Goal: Information Seeking & Learning: Compare options

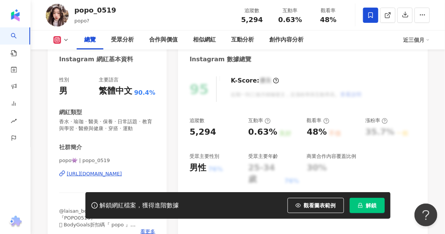
scroll to position [76, 0]
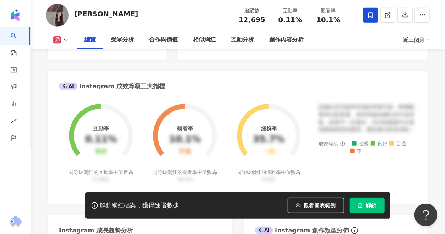
scroll to position [152, 0]
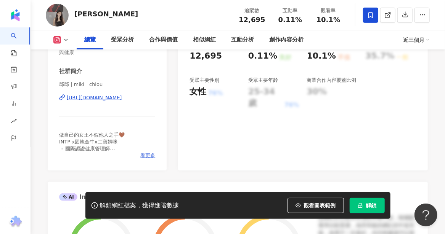
click at [146, 155] on span "看更多" at bounding box center [147, 155] width 15 height 7
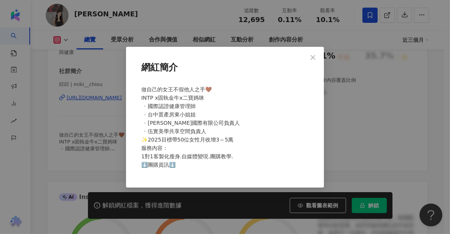
click at [94, 99] on div "網紅簡介 做自己的女王不假他人之手🤎 INTP x固執金牛x二寶媽咪 ▫️國際認證健康管理師 ▫️台中置產房東小姐姐 ▫️邱汎國際有限公司負責人 ▫️伍實美學…" at bounding box center [225, 117] width 450 height 234
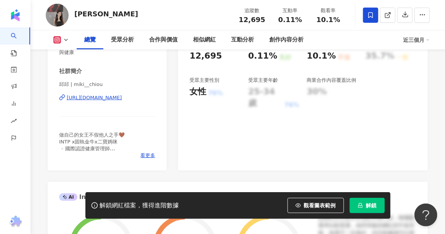
click at [94, 99] on div "https://www.instagram.com/miki__chiou/" at bounding box center [94, 98] width 55 height 7
click at [111, 98] on div "https://www.instagram.com/miki__chiou/" at bounding box center [94, 98] width 55 height 7
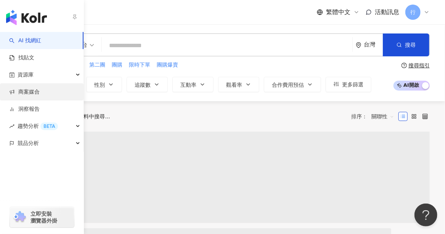
drag, startPoint x: 30, startPoint y: 74, endPoint x: 36, endPoint y: 85, distance: 12.6
click at [30, 74] on span "資源庫" at bounding box center [26, 74] width 16 height 17
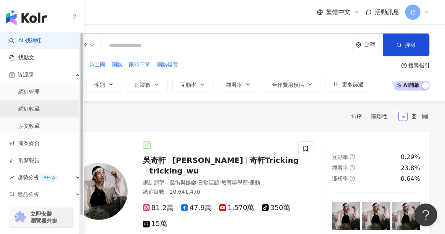
click at [36, 107] on link "網紅收藏" at bounding box center [28, 110] width 21 height 8
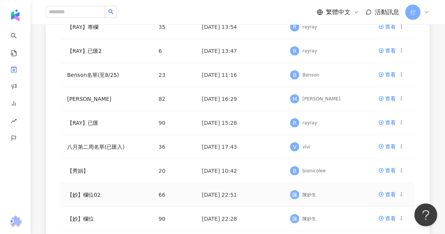
scroll to position [191, 0]
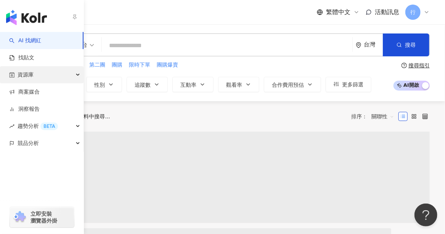
click at [37, 72] on div "資源庫" at bounding box center [41, 74] width 83 height 17
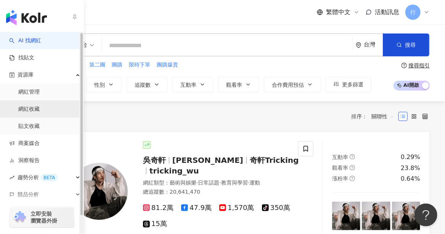
click at [29, 109] on link "網紅收藏" at bounding box center [28, 110] width 21 height 8
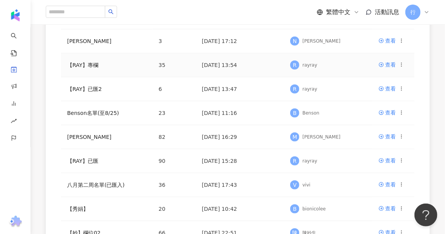
scroll to position [229, 0]
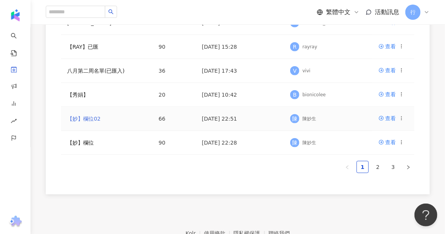
click at [87, 118] on link "【妙】欄位02" at bounding box center [84, 119] width 34 height 6
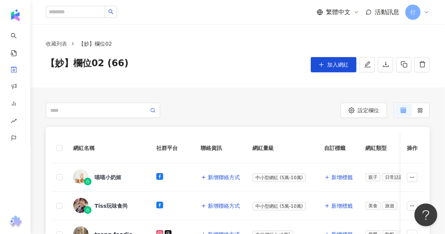
click at [133, 135] on th "網紅名稱" at bounding box center [108, 148] width 83 height 30
click at [101, 175] on div "喵喵小奶姬" at bounding box center [108, 178] width 27 height 8
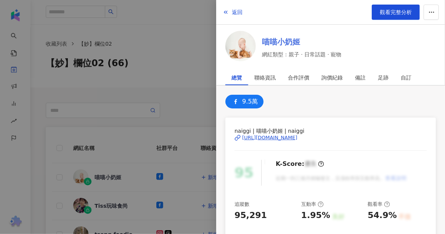
click at [286, 42] on link "喵喵小奶姬" at bounding box center [302, 42] width 80 height 11
click at [172, 53] on div at bounding box center [222, 117] width 445 height 234
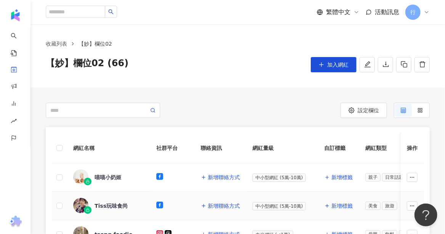
click at [109, 204] on div "Tiss玩味食尚" at bounding box center [111, 206] width 33 height 8
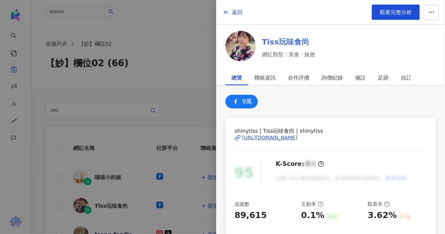
click at [276, 43] on link "Tiss玩味食尚" at bounding box center [288, 42] width 53 height 11
click at [178, 118] on div at bounding box center [222, 117] width 445 height 234
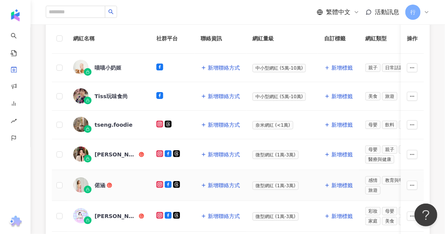
scroll to position [114, 0]
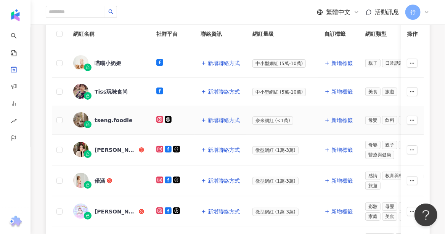
click at [115, 119] on div "tseng.foodie" at bounding box center [114, 121] width 38 height 8
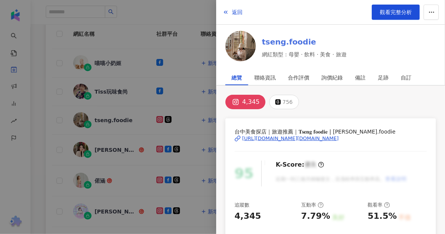
click at [277, 40] on link "tseng.foodie" at bounding box center [304, 42] width 85 height 11
click at [98, 148] on div at bounding box center [222, 117] width 445 height 234
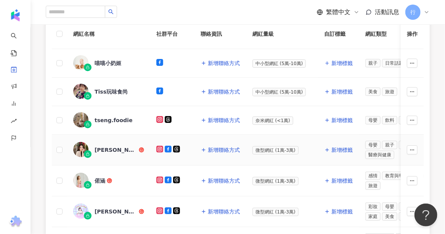
click at [100, 150] on div "艾芮兒" at bounding box center [116, 150] width 43 height 8
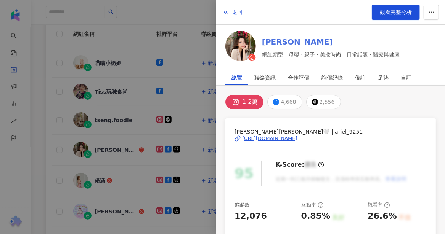
click at [279, 42] on link "艾芮兒" at bounding box center [331, 42] width 138 height 11
click at [103, 181] on div at bounding box center [222, 117] width 445 height 234
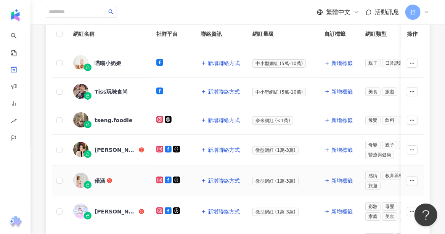
click at [98, 179] on div "偌涵" at bounding box center [100, 181] width 11 height 8
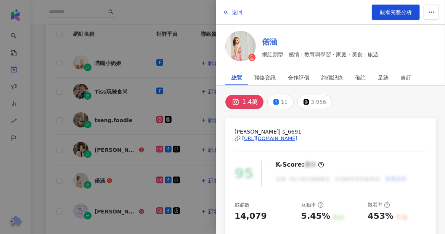
click at [271, 42] on link "偌涵" at bounding box center [320, 42] width 116 height 11
click at [102, 207] on div at bounding box center [222, 117] width 445 height 234
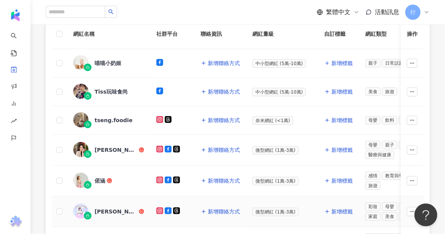
click at [102, 208] on div "嘉婧" at bounding box center [116, 212] width 43 height 8
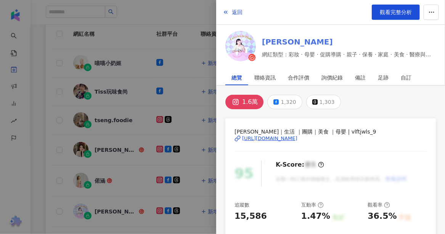
click at [272, 40] on link "嘉婧" at bounding box center [349, 42] width 174 height 11
click at [51, 202] on div at bounding box center [222, 117] width 445 height 234
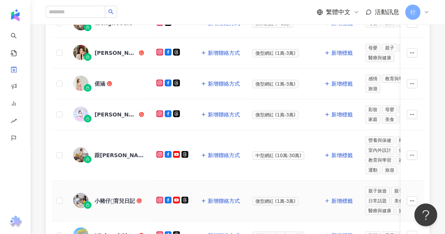
scroll to position [229, 0]
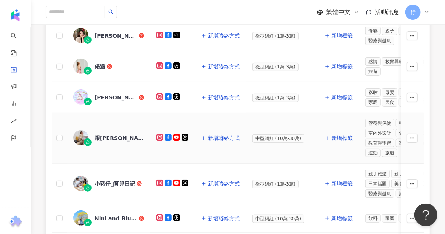
click at [123, 135] on div "跟蓓蓓一起變美麗" at bounding box center [120, 139] width 50 height 8
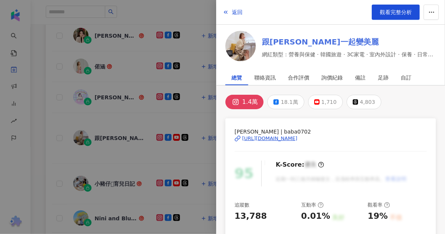
click at [271, 38] on link "跟蓓蓓一起變美麗" at bounding box center [349, 42] width 174 height 11
click at [110, 178] on div at bounding box center [222, 117] width 445 height 234
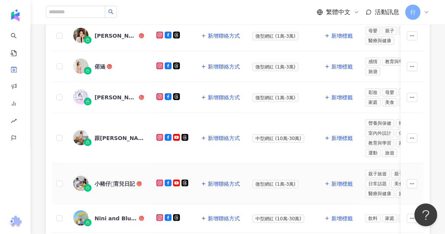
click at [108, 180] on div "小豬仔𓃟育兒日記" at bounding box center [115, 184] width 40 height 8
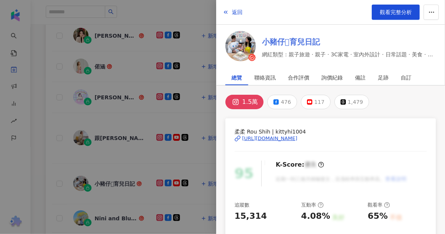
click at [276, 42] on link "小豬仔𓃟育兒日記" at bounding box center [349, 42] width 174 height 11
drag, startPoint x: 119, startPoint y: 207, endPoint x: 117, endPoint y: 213, distance: 6.4
click at [119, 208] on div at bounding box center [222, 117] width 445 height 234
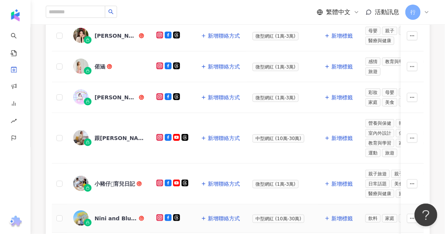
click at [116, 215] on div "Nini and Blue 玩樂食記" at bounding box center [116, 219] width 43 height 8
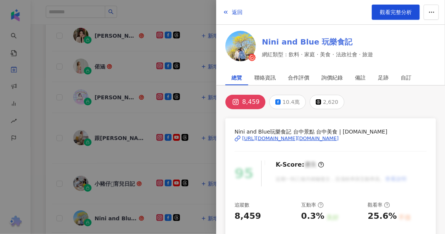
click at [278, 40] on link "Nini and Blue 玩樂食記" at bounding box center [317, 42] width 111 height 11
click at [52, 200] on div at bounding box center [222, 117] width 445 height 234
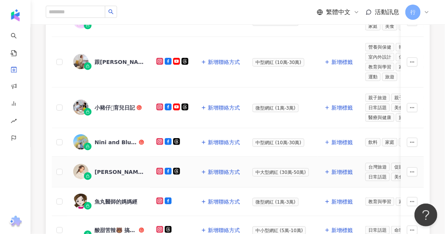
scroll to position [343, 0]
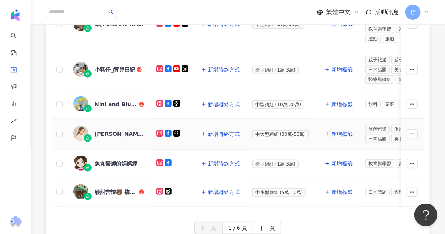
click at [110, 130] on div "安乙蕎-麥子" at bounding box center [120, 134] width 50 height 8
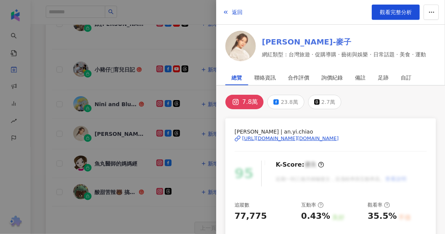
click at [282, 41] on link "安乙蕎-麥子" at bounding box center [344, 42] width 164 height 11
click at [114, 156] on div at bounding box center [222, 117] width 445 height 234
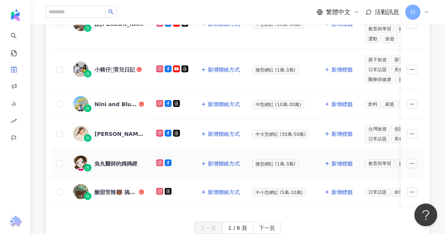
click at [114, 160] on div "魚丸醫師的媽媽經" at bounding box center [116, 164] width 43 height 8
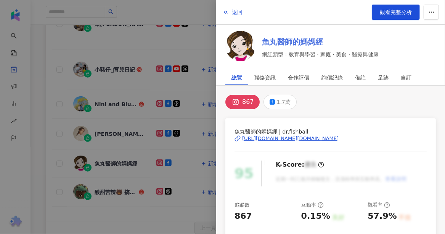
click at [270, 42] on link "魚丸醫師的媽媽經" at bounding box center [320, 42] width 117 height 11
click at [107, 184] on div at bounding box center [222, 117] width 445 height 234
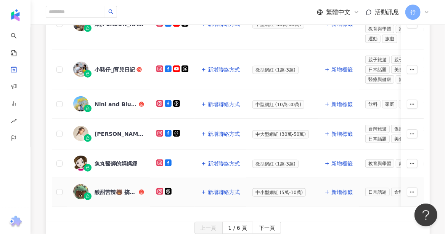
click at [107, 189] on div "酸甜苦辣🐻 搞笑·梗圖·全是感情分享" at bounding box center [116, 193] width 43 height 8
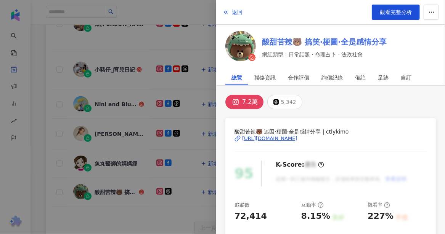
click at [273, 38] on link "酸甜苦辣🐻 搞笑·梗圖·全是感情分享" at bounding box center [324, 42] width 125 height 11
click at [144, 220] on div at bounding box center [222, 117] width 445 height 234
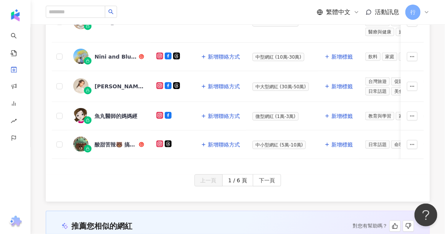
scroll to position [419, 0]
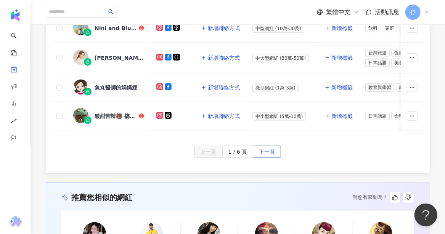
click at [262, 151] on span "下一頁" at bounding box center [267, 152] width 16 height 12
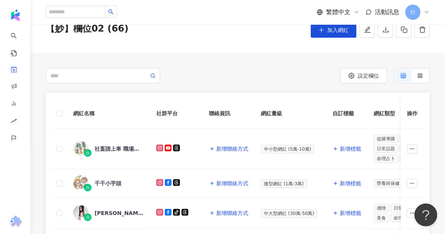
scroll to position [76, 0]
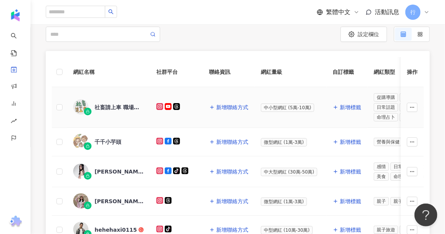
click at [112, 106] on div "社畜請上車 職場｜理財｜資訊懶人包" at bounding box center [120, 108] width 50 height 8
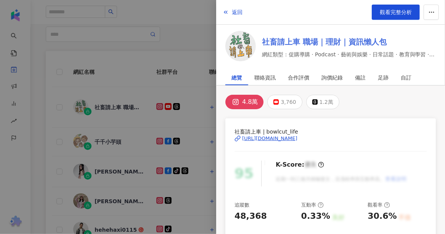
click at [276, 42] on link "社畜請上車 職場｜理財｜資訊懶人包" at bounding box center [349, 42] width 174 height 11
click at [103, 139] on div at bounding box center [222, 117] width 445 height 234
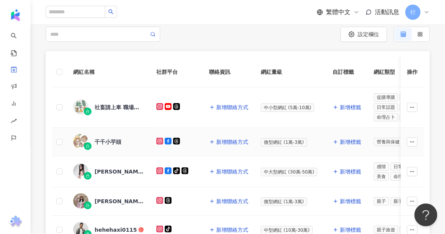
click at [104, 142] on div "千千小芋頭" at bounding box center [108, 142] width 27 height 8
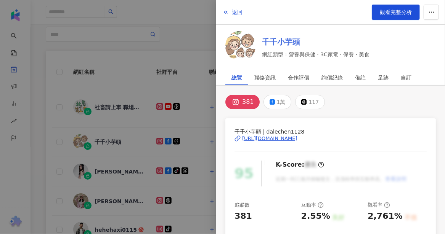
click at [275, 41] on link "千千小芋頭" at bounding box center [316, 42] width 108 height 11
click at [106, 171] on div at bounding box center [222, 117] width 445 height 234
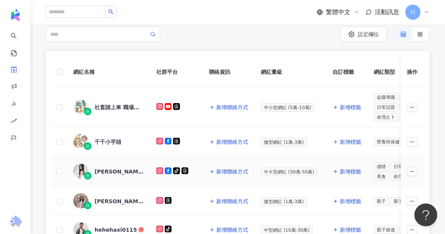
click at [106, 171] on div "張恩嬅 Katia" at bounding box center [120, 172] width 50 height 8
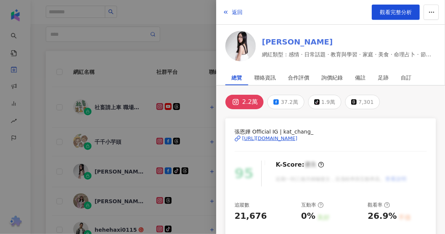
click at [278, 44] on link "張恩嬅 Katia" at bounding box center [349, 42] width 174 height 11
click at [98, 202] on div at bounding box center [222, 117] width 445 height 234
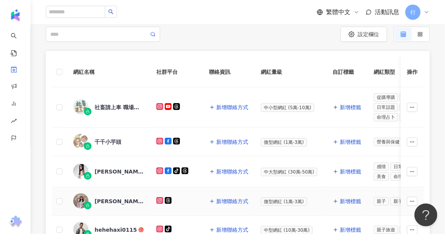
click at [98, 201] on div "孟孟" at bounding box center [120, 202] width 50 height 8
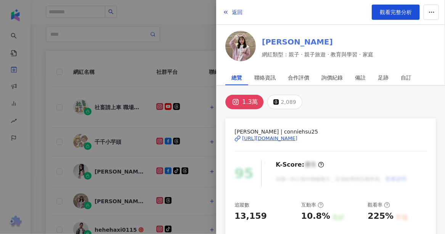
click at [273, 41] on link "孟孟" at bounding box center [317, 42] width 111 height 11
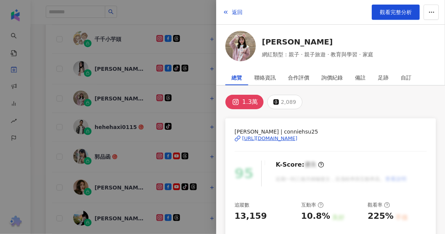
scroll to position [191, 0]
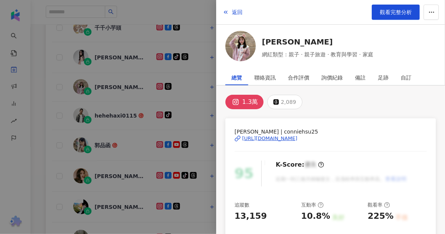
click at [115, 111] on div at bounding box center [222, 117] width 445 height 234
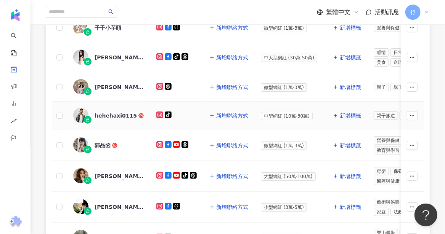
click at [114, 116] on div "hehehaxi0115" at bounding box center [116, 116] width 42 height 8
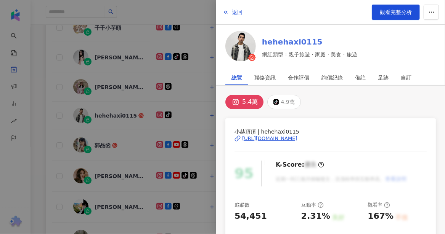
click at [280, 42] on link "hehehaxi0115" at bounding box center [309, 42] width 95 height 11
click at [104, 139] on div at bounding box center [222, 117] width 445 height 234
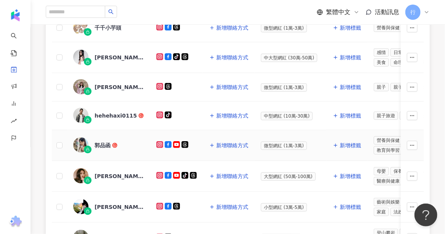
click at [103, 143] on div "郭品函" at bounding box center [103, 146] width 16 height 8
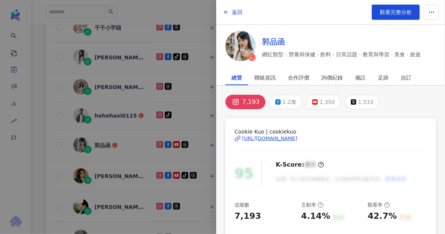
click at [272, 42] on link "郭品函" at bounding box center [341, 42] width 159 height 11
click at [106, 174] on div at bounding box center [222, 117] width 445 height 234
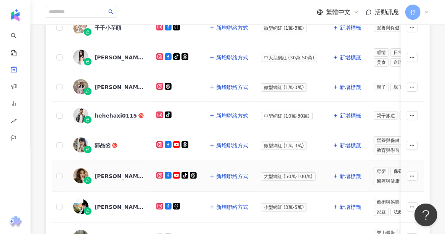
click at [106, 174] on div "唐羽玥" at bounding box center [120, 177] width 50 height 8
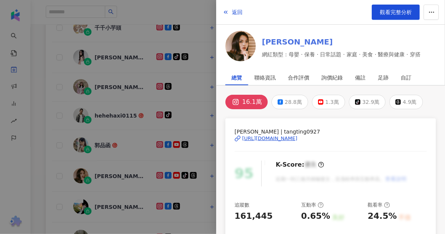
click at [274, 42] on link "唐羽玥" at bounding box center [341, 42] width 159 height 11
click at [95, 202] on div at bounding box center [222, 117] width 445 height 234
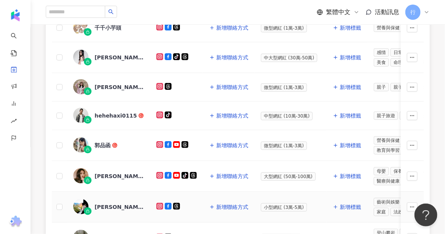
click at [101, 204] on div "詹奇奇" at bounding box center [120, 207] width 50 height 8
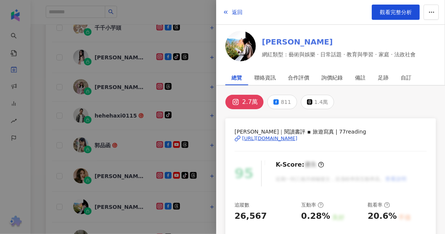
click at [277, 39] on link "詹奇奇" at bounding box center [339, 42] width 154 height 11
drag, startPoint x: 135, startPoint y: 197, endPoint x: 61, endPoint y: 0, distance: 211.4
click at [61, 0] on div at bounding box center [222, 117] width 445 height 234
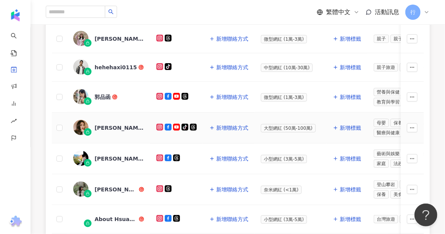
scroll to position [252, 0]
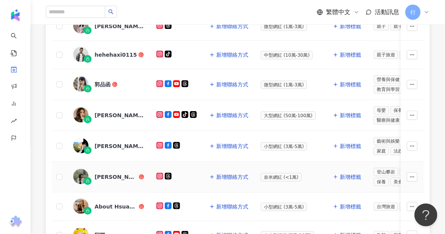
click at [104, 173] on div "Silvia ᵕ̈" at bounding box center [116, 177] width 43 height 8
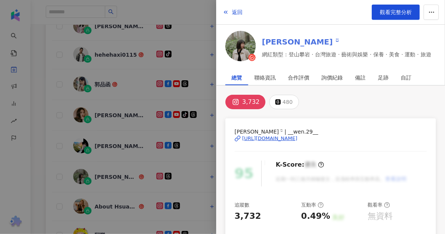
click at [268, 45] on link "Silvia ᵕ̈" at bounding box center [346, 42] width 169 height 11
click at [107, 202] on div at bounding box center [222, 117] width 445 height 234
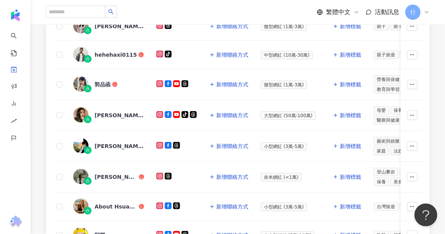
click at [107, 203] on div "About Hsuan美美媽咪親子美食旅遊" at bounding box center [116, 207] width 43 height 8
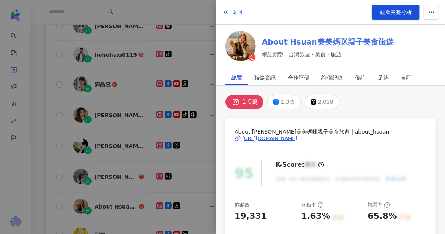
click at [264, 44] on link "About Hsuan美美媽咪親子美食旅遊" at bounding box center [327, 42] width 131 height 11
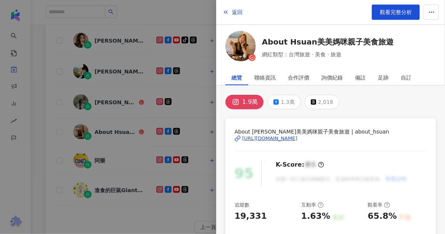
scroll to position [328, 0]
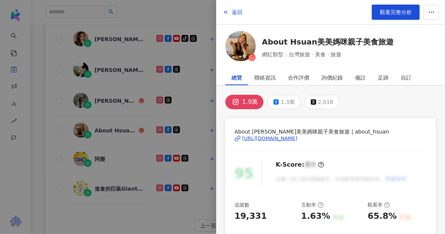
click at [101, 151] on div at bounding box center [222, 117] width 445 height 234
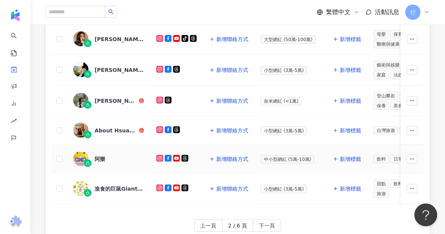
click at [101, 155] on div "阿樂" at bounding box center [100, 159] width 11 height 8
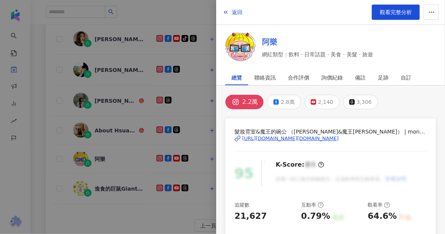
click at [270, 42] on link "阿樂" at bounding box center [317, 42] width 111 height 11
click at [103, 184] on div at bounding box center [222, 117] width 445 height 234
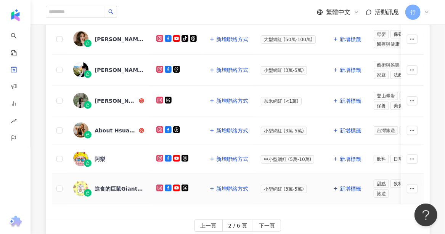
click at [103, 185] on div "進食的巨鼠Giant Mouse 吃喝玩樂小天地" at bounding box center [120, 189] width 50 height 8
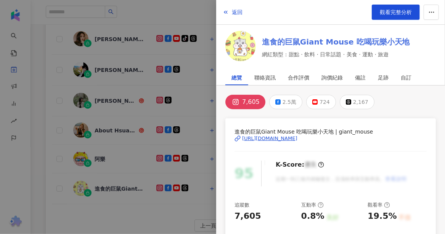
click at [273, 45] on link "進食的巨鼠Giant Mouse 吃喝玩樂小天地" at bounding box center [336, 42] width 148 height 11
click at [109, 196] on div at bounding box center [222, 117] width 445 height 234
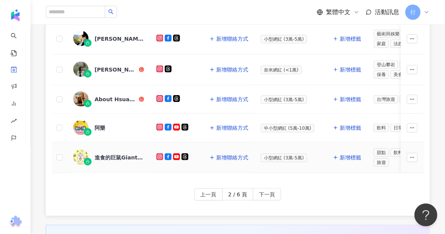
scroll to position [366, 0]
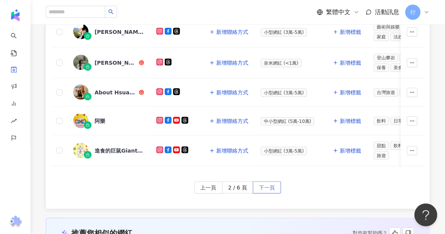
click at [264, 187] on span "下一頁" at bounding box center [267, 188] width 16 height 12
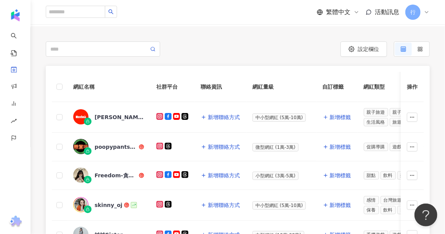
scroll to position [23, 0]
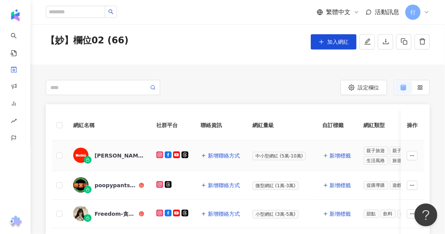
click at [100, 155] on div "白雪姬" at bounding box center [120, 156] width 50 height 8
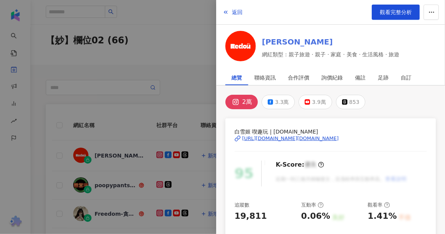
click at [268, 40] on link "白雪姬" at bounding box center [331, 42] width 138 height 11
click at [119, 186] on div at bounding box center [222, 117] width 445 height 234
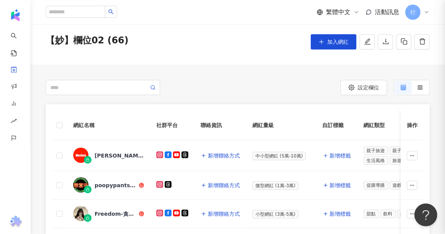
click at [114, 185] on div "poopypantshappyalientime" at bounding box center [116, 186] width 43 height 8
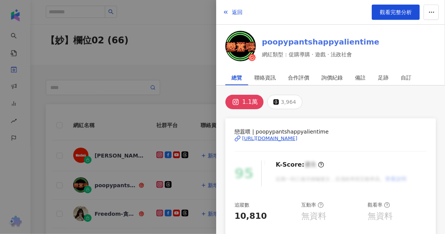
click at [274, 43] on link "poopypantshappyalientime" at bounding box center [320, 42] width 117 height 11
click at [123, 163] on div at bounding box center [222, 117] width 445 height 234
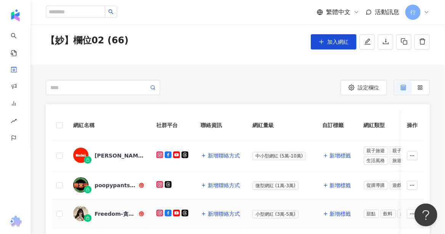
click at [122, 213] on div "Freedom-貪吃鬼" at bounding box center [116, 214] width 43 height 8
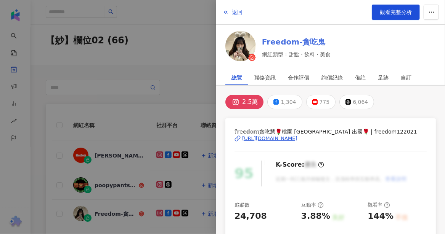
click at [289, 38] on link "Freedom-貪吃鬼" at bounding box center [296, 42] width 69 height 11
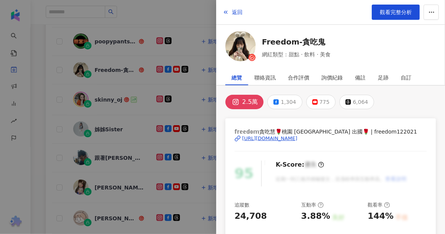
scroll to position [175, 0]
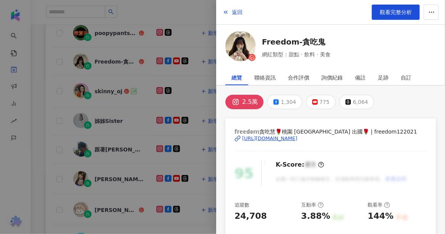
click at [103, 88] on div at bounding box center [222, 117] width 445 height 234
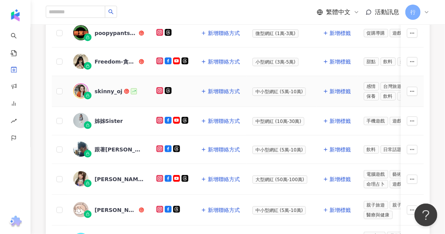
click at [104, 92] on div "skinny_oj" at bounding box center [109, 92] width 28 height 8
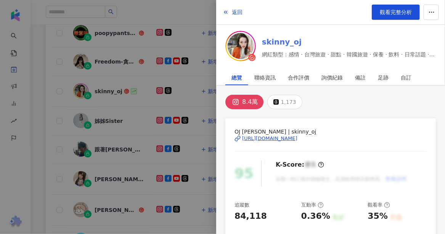
click at [271, 42] on link "skinny_oj" at bounding box center [349, 42] width 174 height 11
click at [105, 120] on div at bounding box center [222, 117] width 445 height 234
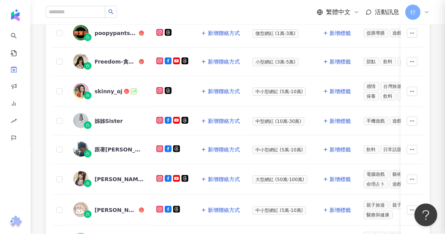
click at [104, 119] on div "姊姊Sister" at bounding box center [109, 121] width 28 height 8
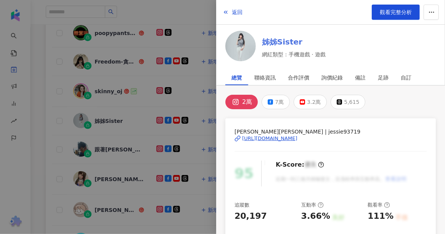
drag, startPoint x: 260, startPoint y: 38, endPoint x: 273, endPoint y: 43, distance: 14.6
click at [273, 43] on link "姊姊Sister" at bounding box center [294, 42] width 64 height 11
click at [107, 118] on div at bounding box center [222, 117] width 445 height 234
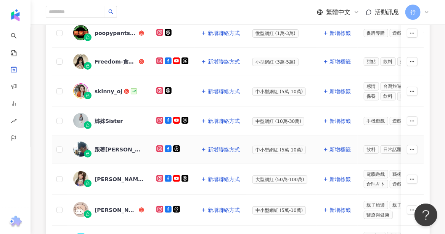
click at [119, 146] on div "跟著湯姆仕吃喝玩樂最重要" at bounding box center [120, 150] width 50 height 8
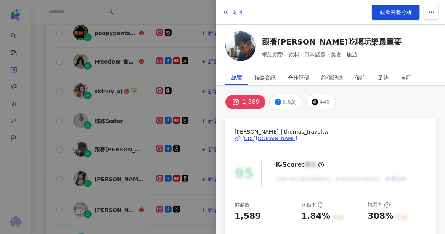
click at [98, 175] on div at bounding box center [222, 117] width 445 height 234
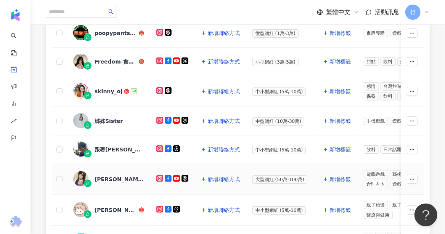
click at [98, 178] on div "月希" at bounding box center [120, 180] width 50 height 8
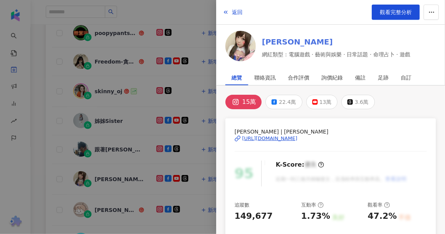
click at [279, 43] on link "月希" at bounding box center [336, 42] width 148 height 11
click at [112, 208] on div at bounding box center [222, 117] width 445 height 234
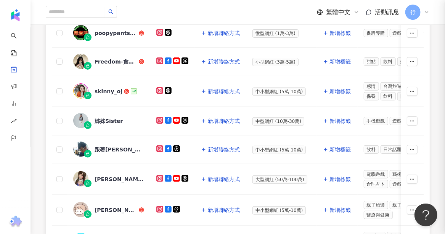
click at [112, 208] on div "Papajane 帕帕珍" at bounding box center [116, 211] width 43 height 8
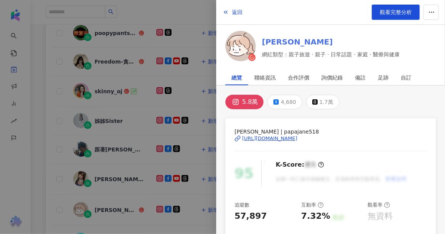
click at [278, 43] on link "Papajane 帕帕珍" at bounding box center [331, 42] width 138 height 11
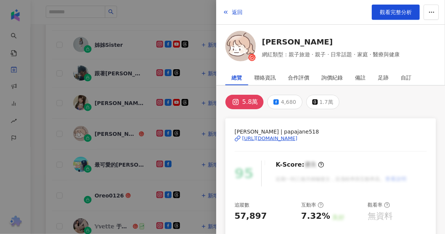
scroll to position [290, 0]
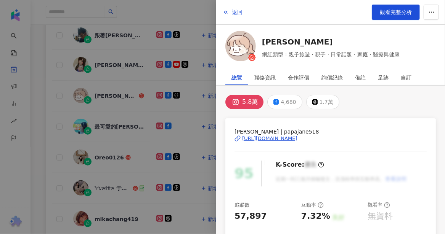
click at [109, 122] on div at bounding box center [222, 117] width 445 height 234
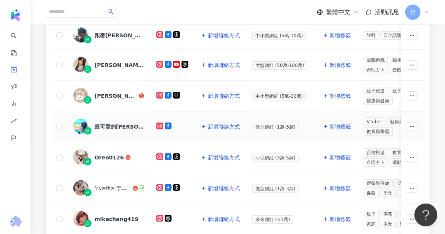
click at [109, 123] on div "最可愛的橘子-許芷芸" at bounding box center [120, 127] width 50 height 8
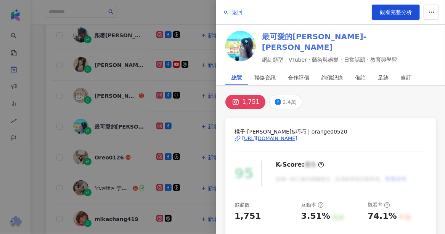
click at [287, 43] on link "最可愛的橘子-許芷芸" at bounding box center [349, 41] width 174 height 21
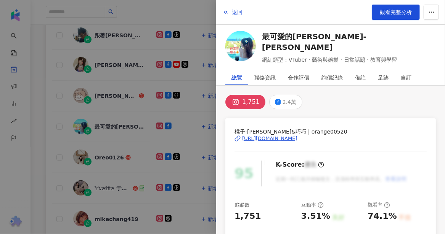
click at [109, 152] on div at bounding box center [222, 117] width 445 height 234
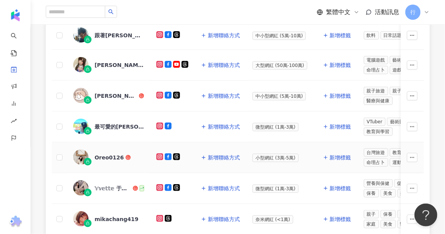
click at [109, 154] on div "Oreo0126" at bounding box center [109, 158] width 29 height 8
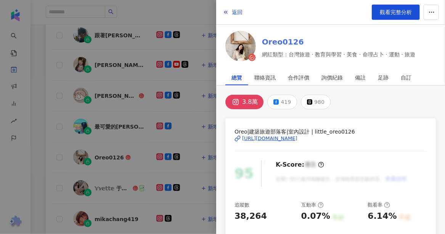
click at [277, 40] on link "Oreo0126" at bounding box center [339, 42] width 154 height 11
drag, startPoint x: 111, startPoint y: 189, endPoint x: 111, endPoint y: 184, distance: 5.0
click at [111, 189] on div at bounding box center [222, 117] width 445 height 234
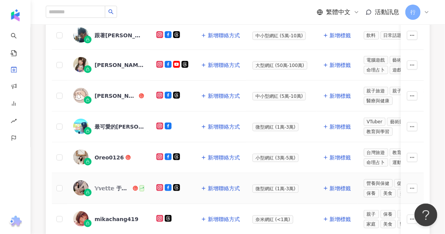
click at [111, 185] on div "𝕐𝕧𝕖𝕥𝕥𝕖 于晨 ♥︎ ♡︎ 美食 保養 運動" at bounding box center [113, 189] width 37 height 8
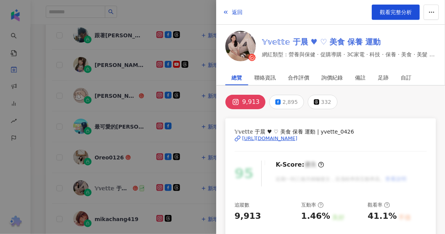
click at [276, 40] on link "𝕐𝕧𝕖𝕥𝕥𝕖 于晨 ♥︎ ♡︎ 美食 保養 運動" at bounding box center [349, 42] width 174 height 11
click at [106, 211] on div at bounding box center [222, 117] width 445 height 234
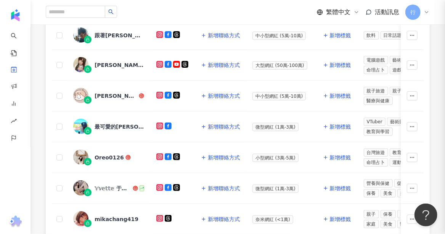
click at [106, 216] on div "mikachang419" at bounding box center [117, 220] width 44 height 8
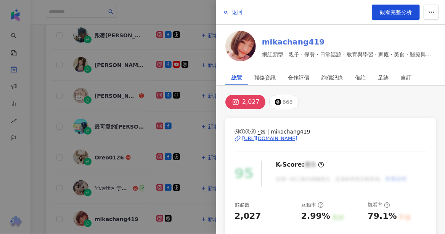
click at [273, 43] on link "mikachang419" at bounding box center [349, 42] width 174 height 11
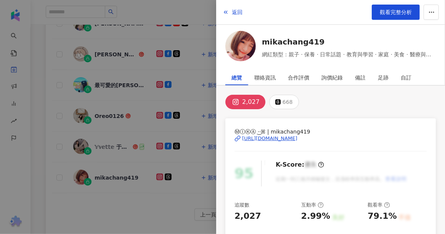
scroll to position [366, 0]
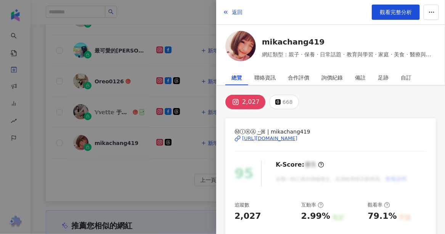
click at [151, 190] on div at bounding box center [222, 117] width 445 height 234
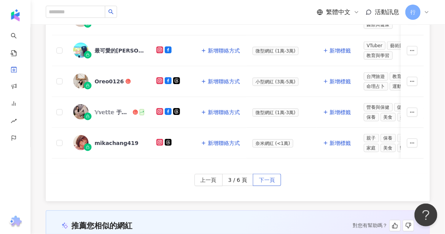
click at [265, 179] on span "下一頁" at bounding box center [267, 181] width 16 height 12
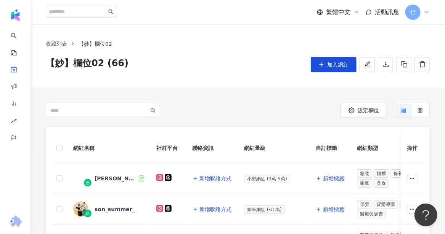
scroll to position [38, 0]
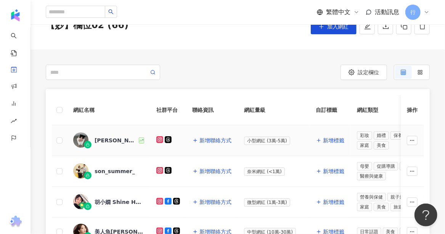
click at [99, 141] on div "邱欣雅" at bounding box center [116, 141] width 43 height 8
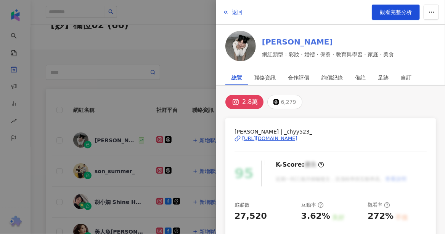
click at [276, 40] on link "邱欣雅" at bounding box center [328, 42] width 132 height 11
click at [109, 164] on div at bounding box center [222, 117] width 445 height 234
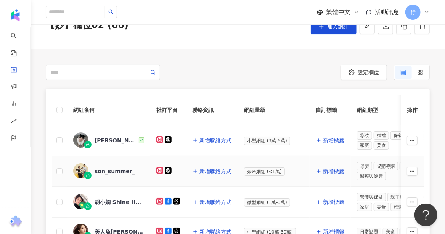
click at [110, 170] on div "son_summer_" at bounding box center [115, 172] width 40 height 8
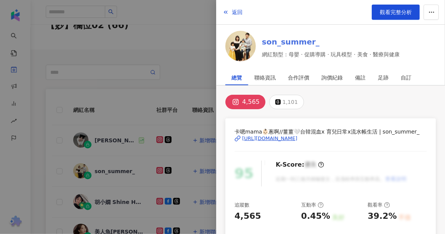
click at [287, 43] on link "son_summer_" at bounding box center [331, 42] width 138 height 11
click at [120, 203] on div at bounding box center [222, 117] width 445 height 234
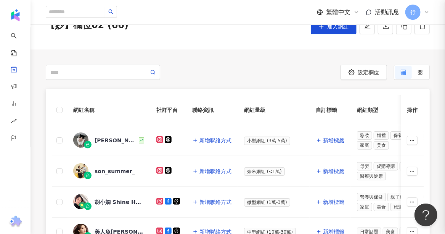
click at [119, 202] on div "胡小嫺 Shine Hu餐食與生活" at bounding box center [120, 203] width 50 height 8
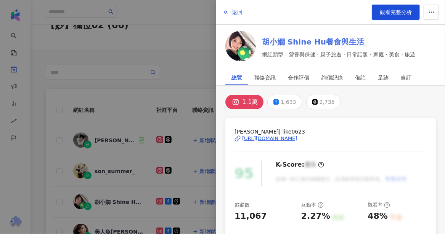
click at [274, 45] on link "胡小嫺 Shine Hu餐食與生活" at bounding box center [339, 42] width 154 height 11
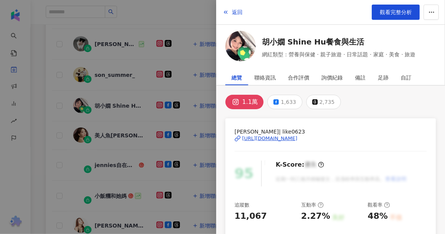
scroll to position [152, 0]
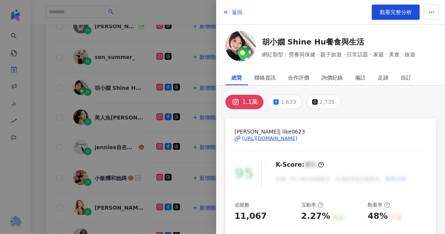
click at [107, 116] on div at bounding box center [222, 117] width 445 height 234
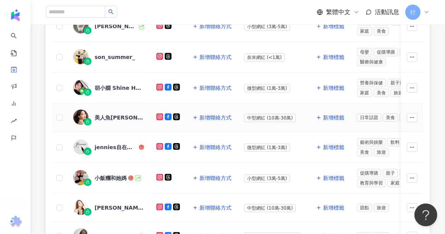
click at [107, 116] on div "美人魚瑢妹妹" at bounding box center [120, 118] width 50 height 8
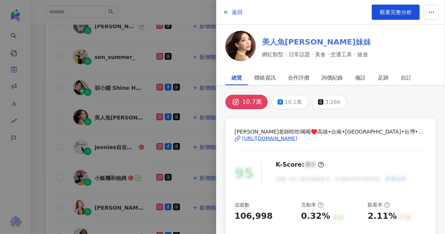
click at [269, 44] on link "美人魚瑢妹妹" at bounding box center [316, 42] width 109 height 11
click at [112, 144] on div at bounding box center [222, 117] width 445 height 234
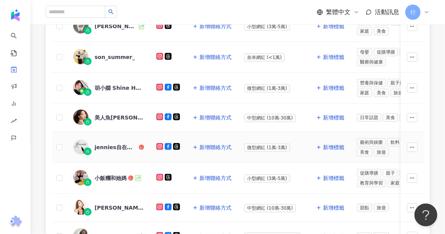
click at [113, 147] on div "jennies自在生活" at bounding box center [116, 148] width 43 height 8
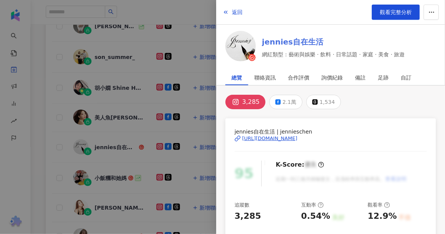
click at [275, 44] on link "jennies自在生活" at bounding box center [333, 42] width 143 height 11
click at [113, 174] on div at bounding box center [222, 117] width 445 height 234
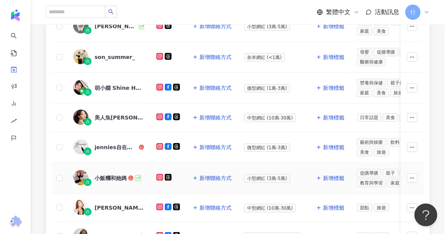
click at [112, 176] on div "小飯糰和她媽" at bounding box center [111, 179] width 32 height 8
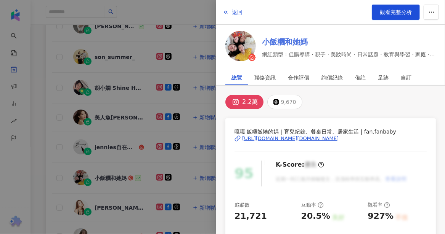
click at [285, 42] on link "小飯糰和她媽" at bounding box center [349, 42] width 174 height 11
click at [101, 204] on div at bounding box center [222, 117] width 445 height 234
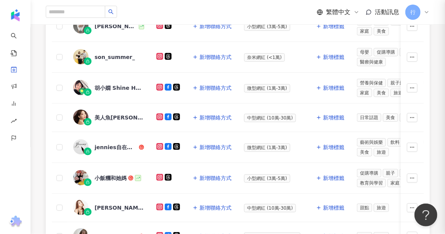
click at [101, 204] on div "陳慈瑜" at bounding box center [120, 208] width 50 height 8
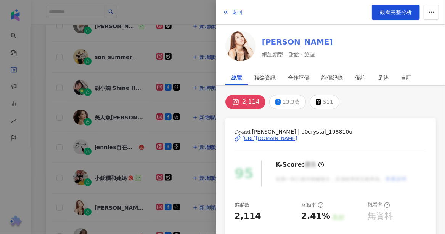
click at [265, 38] on link "陳慈瑜" at bounding box center [297, 42] width 71 height 11
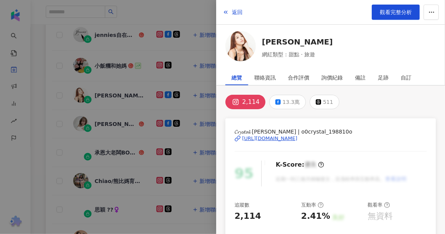
scroll to position [267, 0]
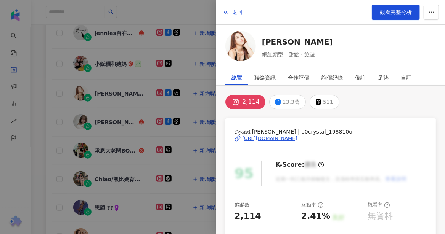
click at [119, 119] on div at bounding box center [222, 117] width 445 height 234
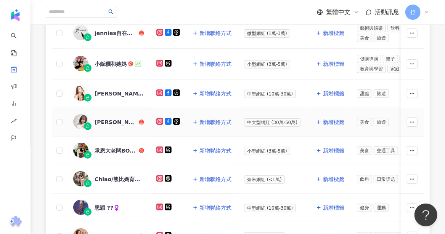
click at [119, 119] on div "Yuanyuan媛媛兒" at bounding box center [116, 123] width 43 height 8
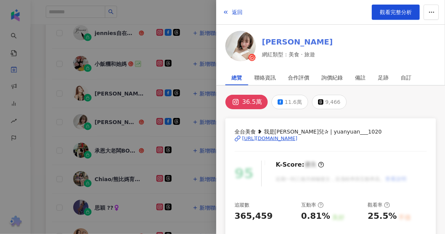
click at [295, 44] on link "Yuanyuan媛媛兒" at bounding box center [297, 42] width 71 height 11
click at [113, 146] on div at bounding box center [222, 117] width 445 height 234
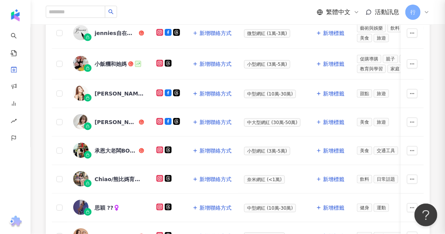
click at [113, 147] on div "承恩大老闆BOSSEN" at bounding box center [116, 151] width 43 height 8
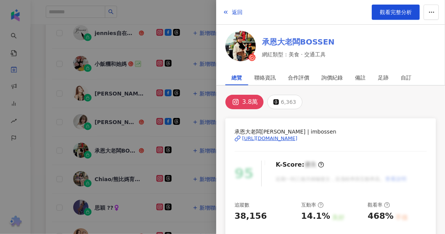
click at [272, 40] on link "承恩大老闆BOSSEN" at bounding box center [298, 42] width 73 height 11
click at [120, 174] on div at bounding box center [222, 117] width 445 height 234
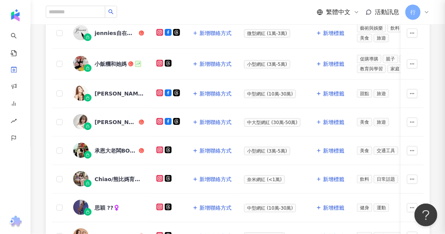
click at [121, 176] on div "Chiao/熊比媽育兒真相" at bounding box center [120, 180] width 50 height 8
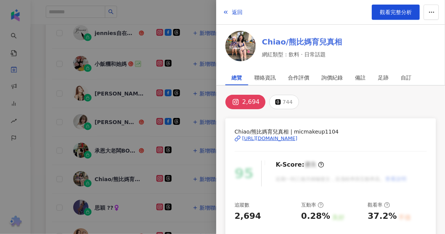
click at [281, 38] on link "Chiao/熊比媽育兒真相" at bounding box center [302, 42] width 80 height 11
click at [46, 161] on div at bounding box center [222, 117] width 445 height 234
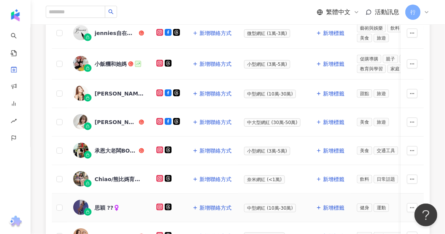
click at [102, 204] on div "思穎 ??‍♀️" at bounding box center [107, 208] width 25 height 8
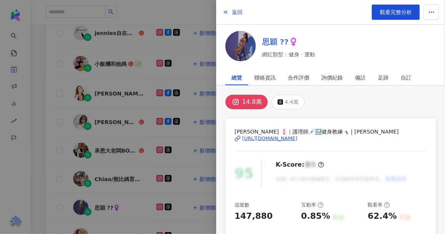
click at [269, 43] on link "思穎 ??‍♀️" at bounding box center [288, 42] width 53 height 11
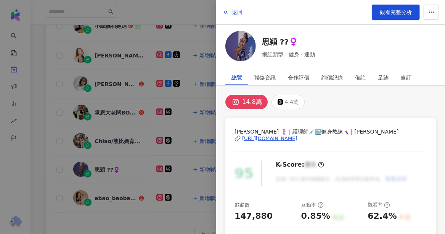
click at [117, 186] on div at bounding box center [222, 117] width 445 height 234
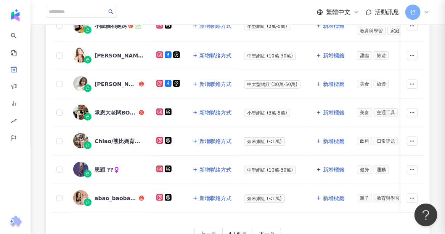
click at [115, 195] on div "abao_baobao309" at bounding box center [116, 199] width 43 height 8
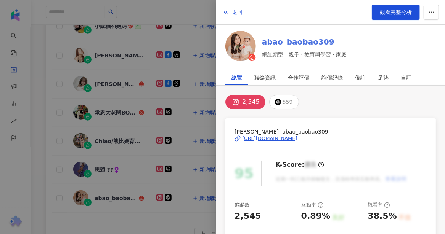
click at [287, 42] on link "abao_baobao309" at bounding box center [304, 42] width 85 height 11
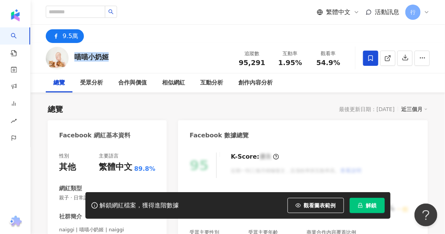
drag, startPoint x: 112, startPoint y: 56, endPoint x: 74, endPoint y: 56, distance: 38.1
click at [74, 56] on div "喵喵小奶姬 追蹤數 95,291 互動率 1.95% 觀看率 54.9%" at bounding box center [237, 58] width 414 height 30
copy div "喵喵小奶姬"
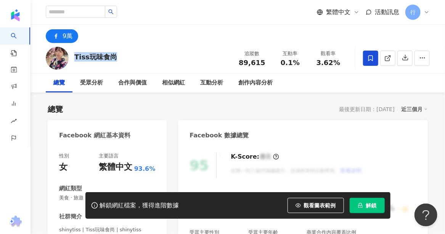
drag, startPoint x: 115, startPoint y: 56, endPoint x: 74, endPoint y: 56, distance: 41.5
click at [74, 56] on div "Tiss玩味食尚 追蹤數 89,615 互動率 0.1% 觀看率 3.62%" at bounding box center [237, 58] width 414 height 30
copy div "Tiss玩味食尚"
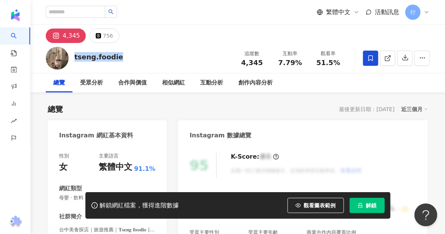
drag, startPoint x: 118, startPoint y: 58, endPoint x: 72, endPoint y: 58, distance: 46.5
click at [72, 58] on div "tseng.foodie 追蹤數 4,345 互動率 7.79% 觀看率 51.5%" at bounding box center [237, 58] width 414 height 30
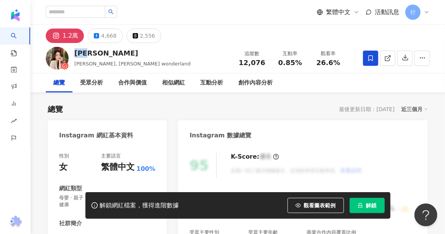
drag, startPoint x: 93, startPoint y: 52, endPoint x: 77, endPoint y: 52, distance: 16.8
click at [77, 52] on div "艾芮兒" at bounding box center [132, 53] width 116 height 10
copy div "艾芮兒"
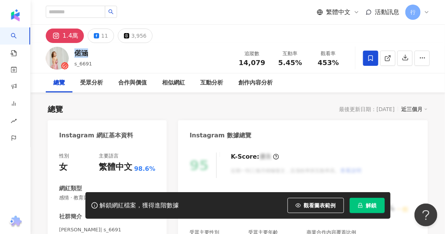
drag, startPoint x: 85, startPoint y: 55, endPoint x: 74, endPoint y: 56, distance: 11.1
click at [74, 56] on div "偌涵 s_6691 追蹤數 14,079 互動率 5.45% 觀看率 453%" at bounding box center [237, 58] width 414 height 30
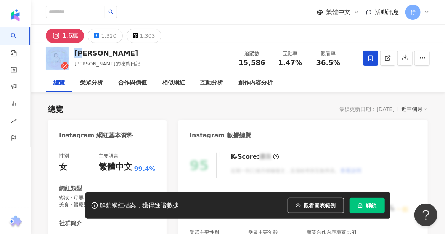
drag, startPoint x: 92, startPoint y: 54, endPoint x: 71, endPoint y: 54, distance: 21.0
click at [71, 54] on div "嘉婧 嘉婧的吃貨日記 追蹤數 15,586 互動率 1.47% 觀看率 36.5%" at bounding box center [237, 58] width 414 height 30
copy div "嘉婧"
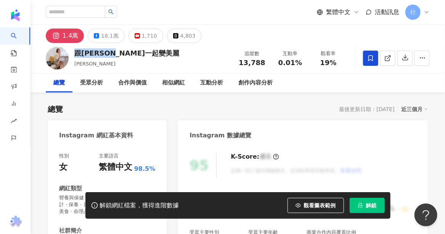
drag, startPoint x: 128, startPoint y: 55, endPoint x: 73, endPoint y: 55, distance: 54.9
click at [73, 55] on div "跟[PERSON_NAME]一起變[PERSON_NAME] 追蹤數 13,788 互動率 0.01% 觀看率 19%" at bounding box center [237, 58] width 414 height 30
copy div "跟[PERSON_NAME]一起變美麗"
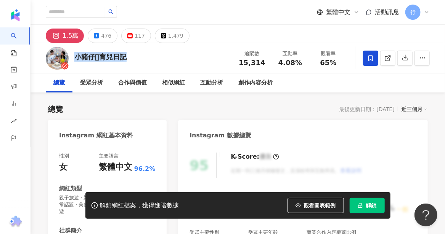
drag, startPoint x: 128, startPoint y: 57, endPoint x: 77, endPoint y: 56, distance: 51.8
click at [77, 56] on div "小豬仔𓃟育兒日記" at bounding box center [100, 57] width 52 height 10
copy div "小豬仔𓃟育兒日記"
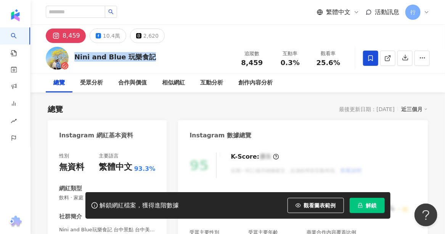
drag, startPoint x: 148, startPoint y: 56, endPoint x: 75, endPoint y: 58, distance: 72.4
click at [75, 58] on div "Nini and Blue 玩樂食記 追蹤數 8,459 互動率 0.3% 觀看率 25.6%" at bounding box center [237, 58] width 414 height 30
copy div "Nini and Blue 玩樂食記"
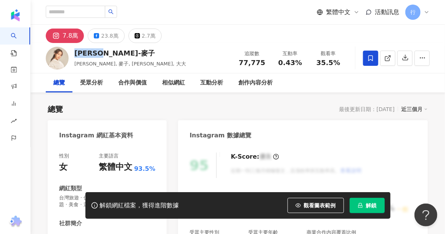
drag, startPoint x: 110, startPoint y: 54, endPoint x: 72, endPoint y: 55, distance: 37.7
click at [72, 55] on div "[PERSON_NAME]-麥子 [PERSON_NAME], 麥子, [PERSON_NAME], 大大 追蹤數 77,775 互動率 0.43% 觀看率 …" at bounding box center [237, 58] width 414 height 30
copy div "[PERSON_NAME]-麥子"
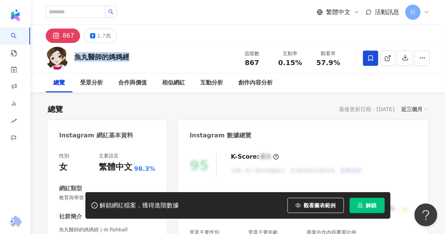
drag, startPoint x: 130, startPoint y: 56, endPoint x: 75, endPoint y: 56, distance: 54.1
click at [75, 56] on div "魚丸醫師的媽媽經 追蹤數 867 互動率 0.15% 觀看率 57.9%" at bounding box center [237, 58] width 414 height 30
copy div "魚丸醫師的媽媽經"
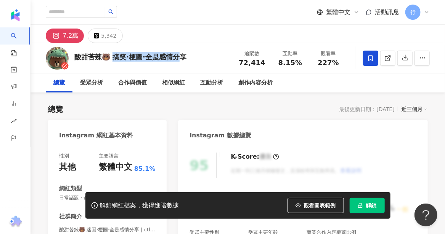
drag, startPoint x: 191, startPoint y: 57, endPoint x: 112, endPoint y: 57, distance: 79.3
click at [112, 57] on div "酸甜苦辣🐻 搞笑·梗圖·全是感情分享" at bounding box center [130, 57] width 112 height 10
drag, startPoint x: 193, startPoint y: 58, endPoint x: 76, endPoint y: 58, distance: 117.0
click at [76, 58] on div "酸甜苦辣🐻 搞笑·梗圖·全是感情分享" at bounding box center [130, 57] width 112 height 10
copy div "酸甜苦辣🐻 搞笑·梗圖·全是感情分享"
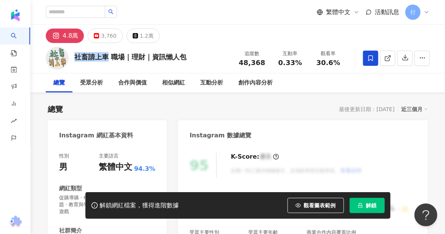
drag, startPoint x: 75, startPoint y: 55, endPoint x: 107, endPoint y: 56, distance: 31.6
click at [107, 56] on div "社畜請上車 職場｜理財｜資訊懶人包" at bounding box center [130, 57] width 112 height 10
copy div "社畜請上車"
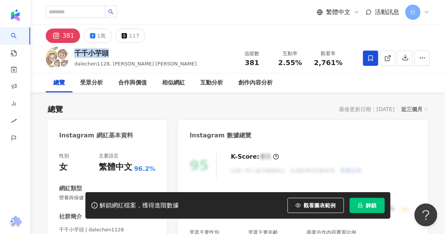
drag, startPoint x: 108, startPoint y: 53, endPoint x: 76, endPoint y: 54, distance: 31.7
click at [76, 54] on div "千千小芋頭" at bounding box center [135, 53] width 122 height 10
copy div "千千小芋頭"
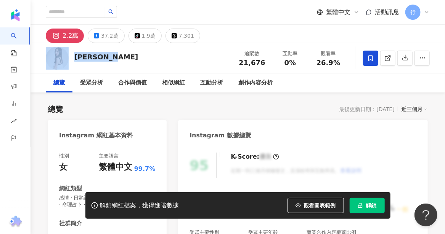
drag, startPoint x: 114, startPoint y: 58, endPoint x: 70, endPoint y: 53, distance: 44.0
click at [70, 53] on div "張恩嬅 Katia 追蹤數 21,676 互動率 0% 觀看率 26.9%" at bounding box center [237, 58] width 414 height 30
copy div "張恩嬅 Katia"
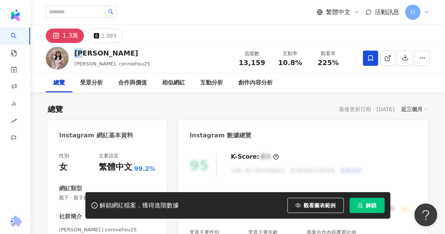
drag, startPoint x: 89, startPoint y: 54, endPoint x: 75, endPoint y: 54, distance: 14.1
click at [75, 54] on div "[PERSON_NAME]" at bounding box center [112, 53] width 76 height 10
copy div "[PERSON_NAME]"
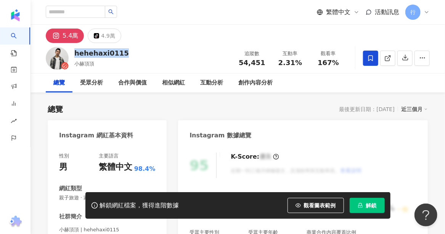
drag, startPoint x: 121, startPoint y: 56, endPoint x: 73, endPoint y: 54, distance: 48.0
click at [73, 54] on div "hehehaxi0115 小赫頂頂 追蹤數 54,451 互動率 2.31% 觀看率 167%" at bounding box center [237, 58] width 414 height 30
copy div "hehehaxi0115"
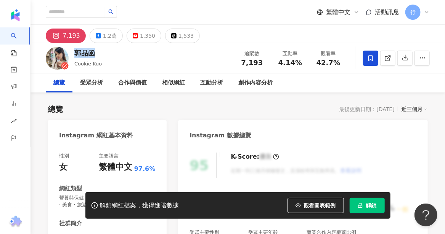
drag, startPoint x: 95, startPoint y: 56, endPoint x: 74, endPoint y: 53, distance: 21.2
click at [74, 53] on div "郭品函" at bounding box center [87, 53] width 27 height 10
copy div "郭品函"
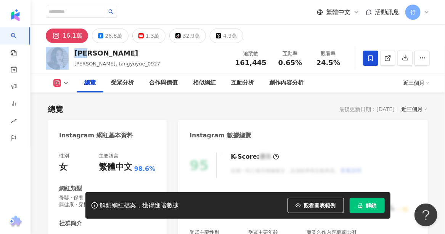
drag, startPoint x: 91, startPoint y: 53, endPoint x: 68, endPoint y: 52, distance: 22.9
click at [68, 52] on div "唐羽玥 唐婷婷, tangyuyue_0927 追蹤數 161,445 互動率 0.65% 觀看率 24.5%" at bounding box center [237, 58] width 414 height 30
copy div "唐羽玥"
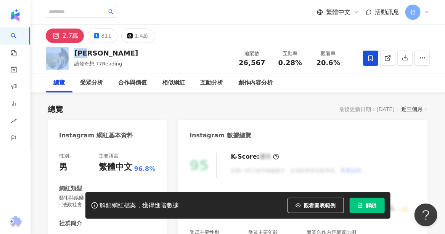
drag, startPoint x: 95, startPoint y: 52, endPoint x: 68, endPoint y: 51, distance: 26.7
click at [68, 51] on div "詹奇奇 讀發奇想 77Reading 追蹤數 26,567 互動率 0.28% 觀看率 20.6%" at bounding box center [237, 58] width 414 height 30
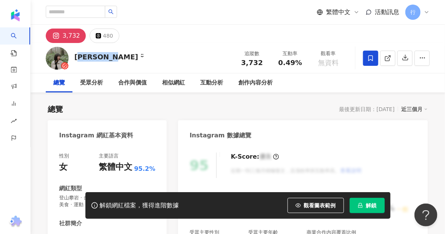
drag, startPoint x: 101, startPoint y: 56, endPoint x: 79, endPoint y: 57, distance: 22.5
click at [79, 57] on div "[PERSON_NAME] ᵕ̈ 追蹤數 3,732 互動率 0.49% 觀看率 無資料" at bounding box center [237, 58] width 414 height 30
drag, startPoint x: 74, startPoint y: 58, endPoint x: 91, endPoint y: 58, distance: 17.2
click at [91, 58] on div "[PERSON_NAME] ᵕ̈" at bounding box center [108, 57] width 69 height 10
copy div "[PERSON_NAME]"
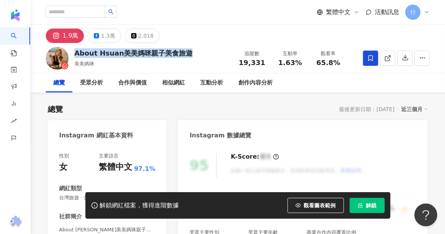
drag, startPoint x: 184, startPoint y: 55, endPoint x: 75, endPoint y: 50, distance: 108.7
click at [75, 50] on div "About Hsuan美美媽咪親子美食旅遊" at bounding box center [133, 53] width 118 height 10
copy div "About Hsuan美美媽咪親子美食旅遊"
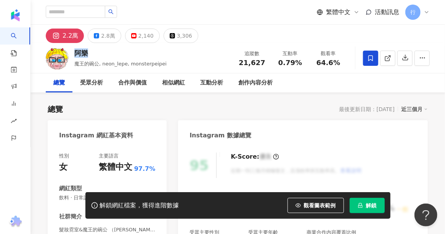
drag, startPoint x: 85, startPoint y: 54, endPoint x: 75, endPoint y: 54, distance: 9.9
click at [75, 54] on div "阿樂" at bounding box center [120, 53] width 92 height 10
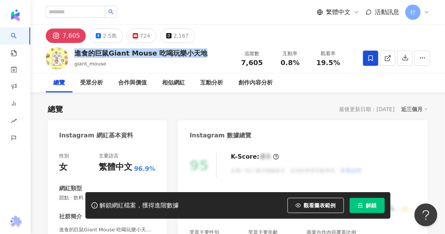
drag, startPoint x: 74, startPoint y: 53, endPoint x: 200, endPoint y: 52, distance: 125.4
click at [200, 52] on div "進食的巨鼠Giant Mouse 吃喝玩樂小天地 giant_mouse 追蹤數 7,605 互動率 0.8% 觀看率 19.5%" at bounding box center [237, 58] width 414 height 30
copy div "進食的巨鼠Giant Mouse 吃喝玩樂小天地"
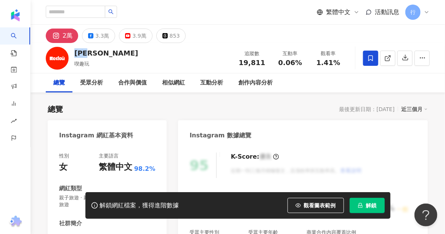
drag, startPoint x: 95, startPoint y: 53, endPoint x: 74, endPoint y: 55, distance: 21.0
click at [74, 55] on div "白雪姬 喫趣玩 追蹤數 19,811 互動率 0.06% 觀看率 1.41%" at bounding box center [237, 58] width 414 height 30
copy div "白雪姬"
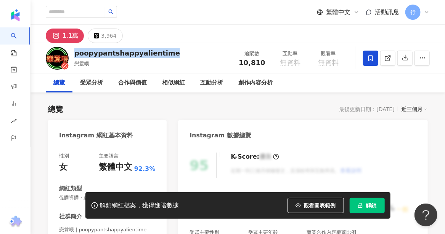
drag, startPoint x: 171, startPoint y: 53, endPoint x: 75, endPoint y: 51, distance: 95.7
click at [75, 51] on div "poopypantshappyalientime 戀囂喂 追蹤數 10,810 互動率 無資料 觀看率 無資料" at bounding box center [237, 58] width 414 height 30
copy div "poopypantshappyalientime"
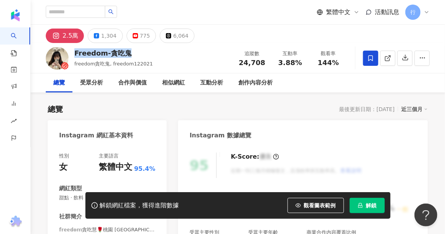
drag, startPoint x: 126, startPoint y: 53, endPoint x: 75, endPoint y: 47, distance: 51.8
click at [75, 47] on div "Freedom-貪吃鬼 freedom貪吃鬼, freedom122021 追蹤數 24,708 互動率 3.88% 觀看率 144%" at bounding box center [237, 58] width 414 height 30
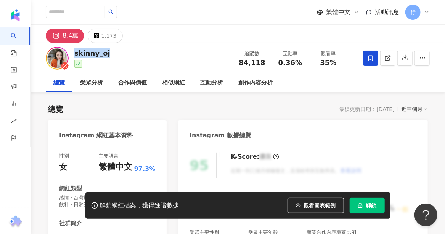
drag, startPoint x: 78, startPoint y: 54, endPoint x: 73, endPoint y: 54, distance: 4.6
click at [73, 54] on div "skinny_oj 追蹤數 84,118 互動率 0.36% 觀看率 35%" at bounding box center [237, 58] width 414 height 30
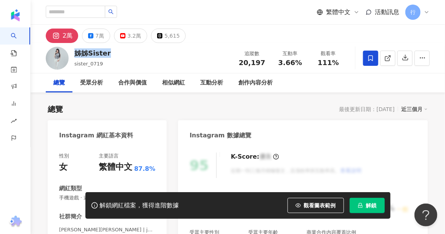
drag, startPoint x: 108, startPoint y: 55, endPoint x: 71, endPoint y: 53, distance: 37.0
click at [71, 53] on div "姊姊Sister sister_0719 追蹤數 20,197 互動率 3.66% 觀看率 111%" at bounding box center [237, 58] width 414 height 30
copy div "姊姊Sister"
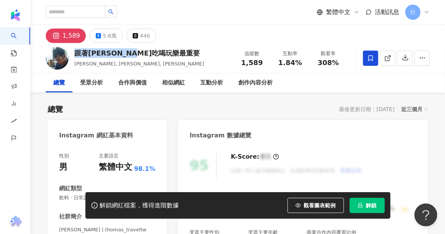
drag, startPoint x: 102, startPoint y: 55, endPoint x: 75, endPoint y: 51, distance: 27.7
click at [75, 51] on div "跟著湯姆仕吃喝玩樂最重要" at bounding box center [139, 53] width 130 height 10
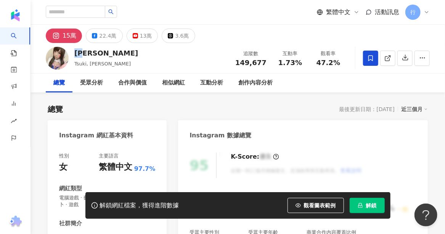
click at [72, 51] on div "月[PERSON_NAME], [PERSON_NAME] 追蹤數 149,677 互動率 1.73% 觀看率 47.2%" at bounding box center [237, 58] width 414 height 30
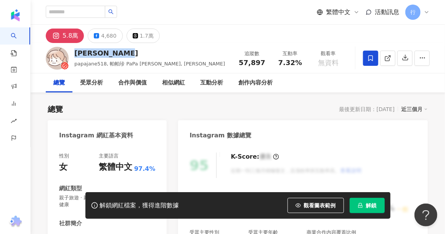
drag, startPoint x: 128, startPoint y: 54, endPoint x: 74, endPoint y: 52, distance: 54.1
click at [74, 52] on div "[PERSON_NAME]" at bounding box center [149, 53] width 151 height 10
copy div "[PERSON_NAME]"
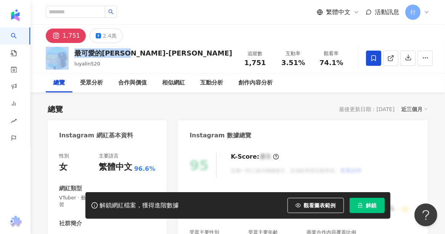
drag, startPoint x: 138, startPoint y: 55, endPoint x: 69, endPoint y: 51, distance: 69.1
click at [69, 51] on div "最可愛的橘子-許芷芸 luyalin520 追蹤數 1,751 互動率 3.51% 觀看率 74.1%" at bounding box center [237, 58] width 414 height 30
copy div "最可愛的橘子-許芷芸"
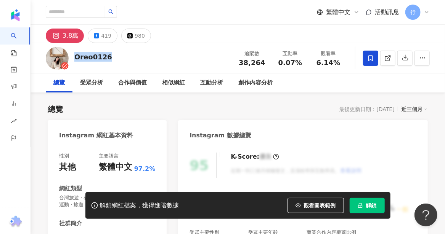
drag, startPoint x: 109, startPoint y: 60, endPoint x: 75, endPoint y: 59, distance: 33.6
click at [75, 59] on div "Oreo0126 追蹤數 38,264 互動率 0.07% 觀看率 6.14%" at bounding box center [237, 58] width 414 height 30
copy div "Oreo0126"
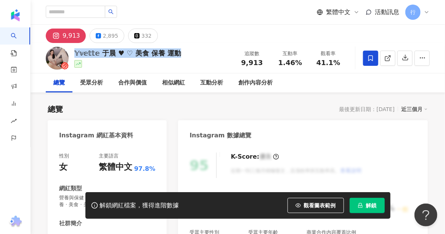
drag, startPoint x: 175, startPoint y: 55, endPoint x: 72, endPoint y: 56, distance: 102.5
click at [72, 56] on div "𝕐𝕧𝕖𝕥𝕥𝕖 于晨 ♥︎ ♡︎ 美食 保養 運動 追蹤數 9,913 互動率 1.46% 觀看率 41.1%" at bounding box center [237, 58] width 414 height 30
copy div "𝕐𝕧𝕖𝕥𝕥𝕖 于晨 ♥︎ ♡︎ 美食 保養 運動"
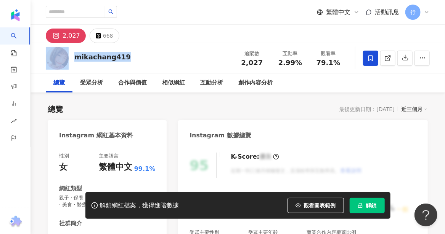
drag, startPoint x: 123, startPoint y: 57, endPoint x: 67, endPoint y: 57, distance: 55.3
click at [67, 57] on div "mikachang419 追蹤數 2,027 互動率 2.99% 觀看率 79.1%" at bounding box center [237, 58] width 414 height 30
copy div "mikachang419"
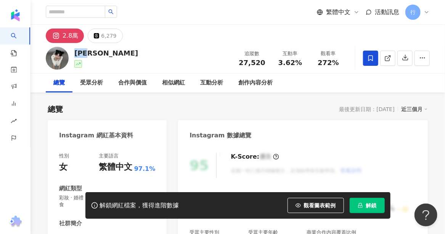
drag, startPoint x: 96, startPoint y: 54, endPoint x: 76, endPoint y: 54, distance: 19.4
click at [76, 54] on div "[PERSON_NAME] 追蹤數 27,520 互動率 3.62% 觀看率 272%" at bounding box center [237, 58] width 414 height 30
copy div "[PERSON_NAME]"
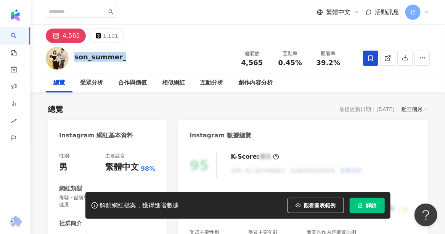
drag, startPoint x: 122, startPoint y: 60, endPoint x: 75, endPoint y: 53, distance: 47.3
click at [75, 53] on div "son_summer_ 追蹤數 4,565 互動率 0.45% 觀看率 39.2%" at bounding box center [237, 58] width 414 height 30
copy div "son_summer_"
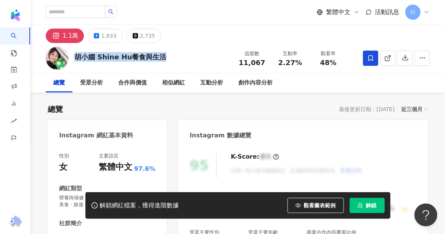
drag, startPoint x: 144, startPoint y: 58, endPoint x: 75, endPoint y: 58, distance: 68.6
click at [75, 58] on div "胡小嫺 Shine Hu餐食與生活" at bounding box center [120, 57] width 92 height 10
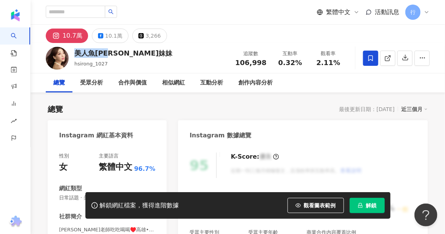
drag, startPoint x: 114, startPoint y: 57, endPoint x: 74, endPoint y: 51, distance: 40.7
click at [74, 51] on div "美人魚[PERSON_NAME]妹妹" at bounding box center [123, 53] width 98 height 10
copy div "美人魚[PERSON_NAME]妹妹"
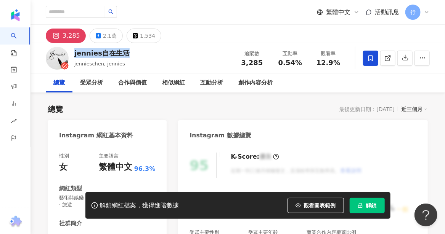
drag, startPoint x: 127, startPoint y: 55, endPoint x: 75, endPoint y: 55, distance: 52.2
click at [75, 55] on div "jennies自在生活 jennieschen, jennies 追蹤數 3,285 互動率 0.54% 觀看率 12.9%" at bounding box center [237, 58] width 414 height 30
copy div "jennies自在生活"
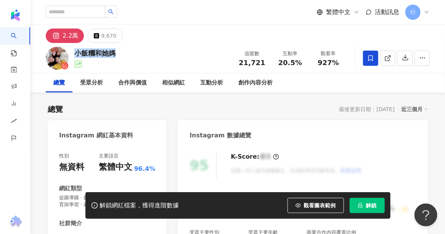
drag, startPoint x: 101, startPoint y: 51, endPoint x: 113, endPoint y: 51, distance: 12.2
click at [113, 51] on div "小飯糰和她媽" at bounding box center [94, 53] width 41 height 10
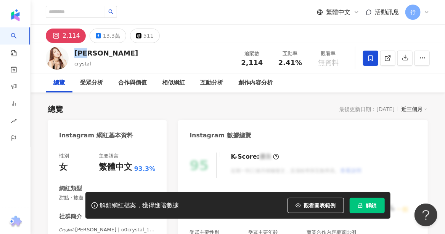
drag, startPoint x: 97, startPoint y: 56, endPoint x: 74, endPoint y: 54, distance: 22.5
click at [74, 54] on div "[PERSON_NAME] 追蹤數 2,114 互動率 2.41% 觀看率 無資料" at bounding box center [237, 58] width 414 height 30
copy div "[PERSON_NAME]"
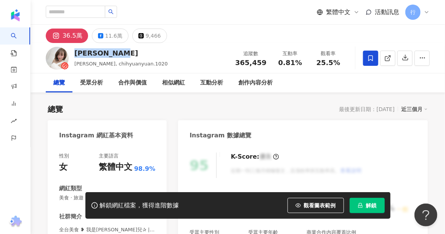
drag, startPoint x: 74, startPoint y: 53, endPoint x: 127, endPoint y: 52, distance: 52.6
click at [127, 52] on div "Yuanyuan媛媛兒" at bounding box center [120, 53] width 93 height 10
copy div "Yuanyuan媛媛兒"
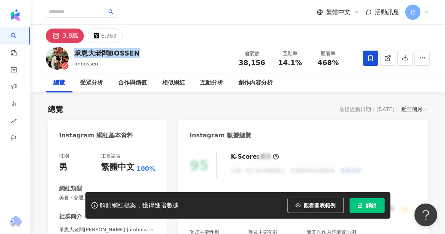
drag, startPoint x: 135, startPoint y: 52, endPoint x: 77, endPoint y: 51, distance: 58.3
click at [77, 51] on div "承恩大老闆BOSSEN" at bounding box center [107, 53] width 66 height 10
copy div "承恩大老闆BOSSEN"
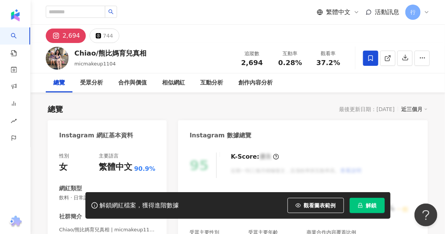
drag, startPoint x: 143, startPoint y: 54, endPoint x: 70, endPoint y: 50, distance: 73.3
click at [70, 50] on div "Chiao/熊比媽育兒真相 micmakeup1104 追蹤數 2,694 互動率 0.28% 觀看率 37.2%" at bounding box center [237, 58] width 414 height 30
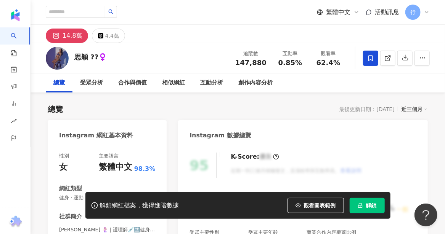
click at [78, 58] on div "思穎 ??‍♀️" at bounding box center [90, 57] width 32 height 10
click at [75, 58] on div "思穎 ??‍♀️" at bounding box center [90, 57] width 32 height 10
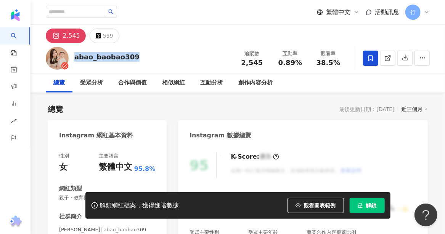
drag, startPoint x: 132, startPoint y: 56, endPoint x: 74, endPoint y: 54, distance: 57.9
click at [74, 54] on div "abao_baobao309" at bounding box center [106, 57] width 65 height 10
copy div "abao_baobao309"
click at [226, 41] on div "2,545 559" at bounding box center [237, 34] width 414 height 18
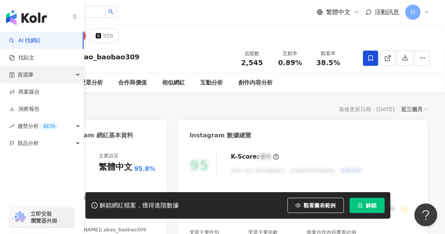
click at [40, 75] on div "資源庫" at bounding box center [41, 74] width 83 height 17
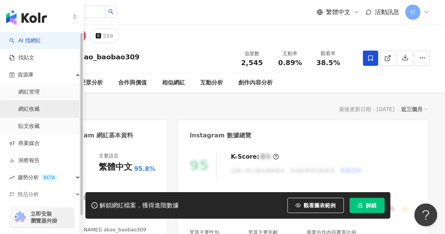
click at [32, 112] on link "網紅收藏" at bounding box center [28, 110] width 21 height 8
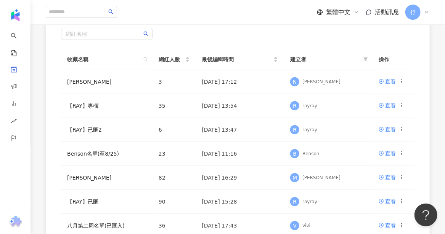
scroll to position [152, 0]
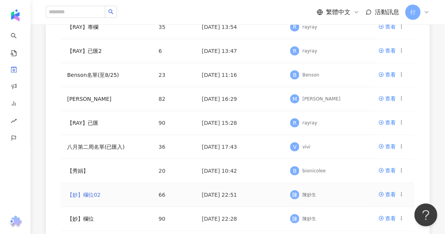
click at [84, 196] on link "【妙】欄位02" at bounding box center [84, 195] width 34 height 6
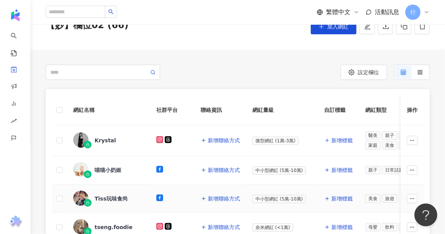
scroll to position [343, 0]
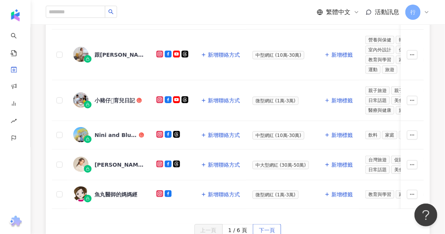
click at [261, 228] on span "下一頁" at bounding box center [267, 231] width 16 height 12
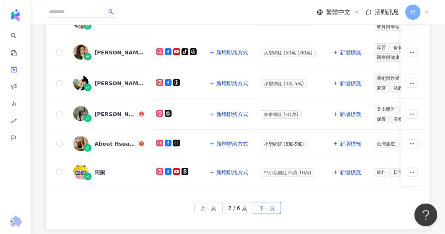
click at [265, 213] on span "下一頁" at bounding box center [267, 209] width 16 height 12
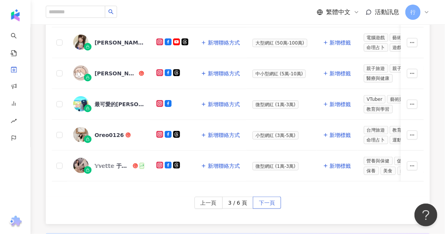
click at [263, 203] on span "下一頁" at bounding box center [267, 203] width 16 height 12
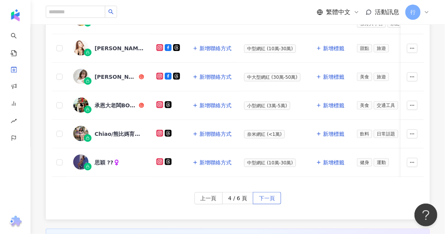
click at [266, 197] on span "下一頁" at bounding box center [267, 199] width 16 height 12
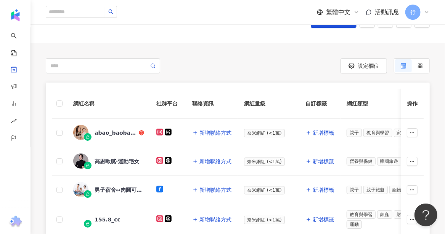
scroll to position [76, 0]
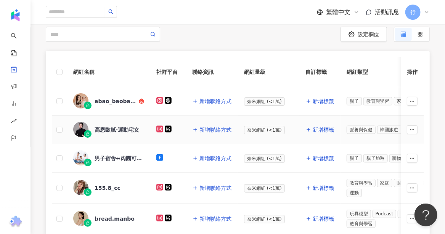
click at [117, 130] on div "高恩歐膩·運動宅女" at bounding box center [117, 130] width 45 height 8
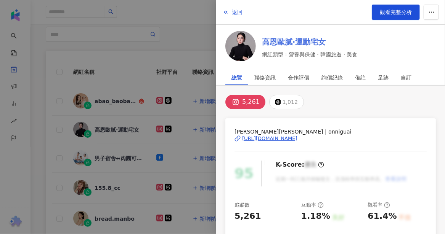
click at [290, 45] on link "高恩歐膩·運動宅女" at bounding box center [310, 42] width 96 height 11
click at [120, 159] on div at bounding box center [222, 117] width 445 height 234
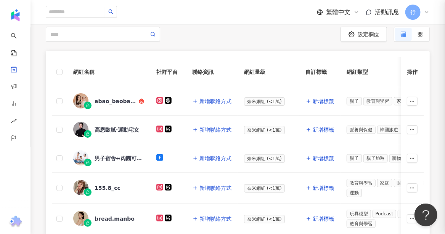
click at [120, 159] on div "男子宿舍↔︎肉圓可樂配雞塊" at bounding box center [120, 159] width 50 height 8
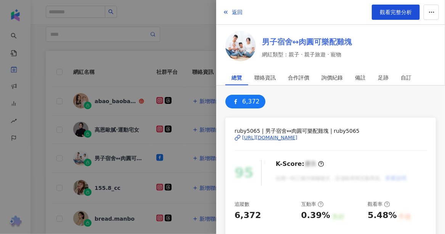
click at [288, 39] on link "男子宿舍↔︎肉圓可樂配雞塊" at bounding box center [307, 42] width 90 height 11
click at [109, 192] on div at bounding box center [222, 117] width 445 height 234
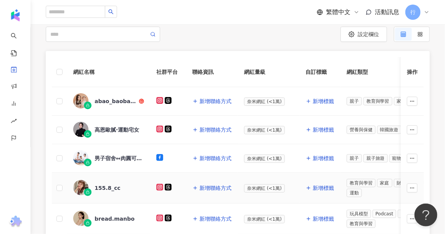
click at [108, 188] on div "155.8_cc" at bounding box center [108, 188] width 26 height 8
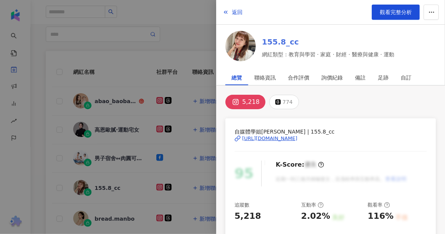
click at [277, 40] on link "155.8_cc" at bounding box center [328, 42] width 132 height 11
click at [108, 219] on div at bounding box center [222, 117] width 445 height 234
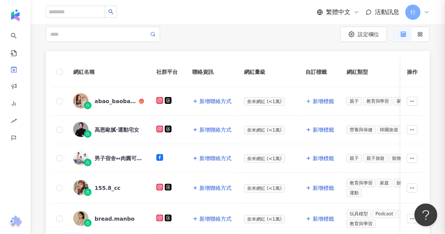
click at [108, 219] on div "bread.manbo" at bounding box center [115, 219] width 40 height 8
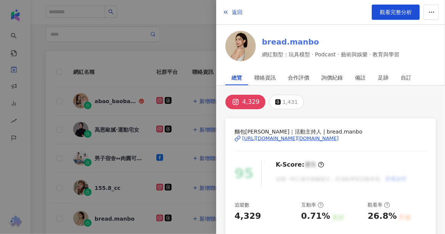
click at [277, 42] on link "bread.manbo" at bounding box center [331, 42] width 138 height 11
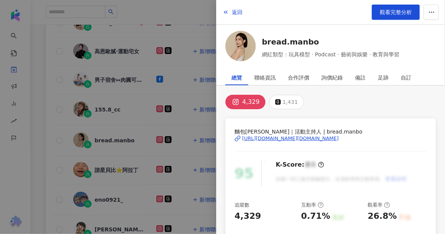
scroll to position [191, 0]
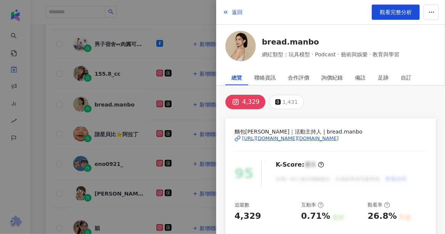
click at [125, 133] on div at bounding box center [222, 117] width 445 height 234
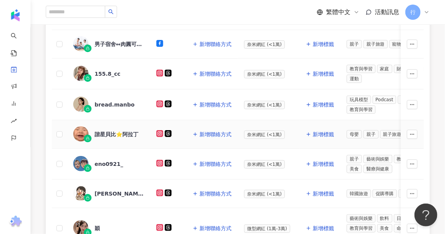
click at [125, 133] on div "諧星貝比⭐️阿拉丁" at bounding box center [117, 135] width 44 height 8
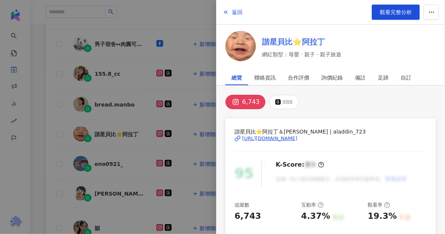
click at [284, 42] on link "諧星貝比⭐️阿拉丁" at bounding box center [302, 42] width 80 height 11
click at [107, 161] on div at bounding box center [222, 117] width 445 height 234
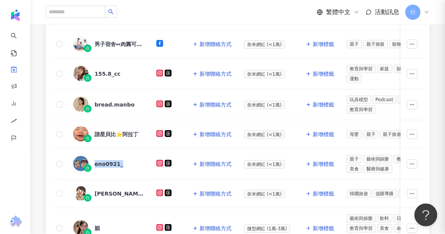
click at [107, 162] on div "eno0921_" at bounding box center [109, 164] width 29 height 8
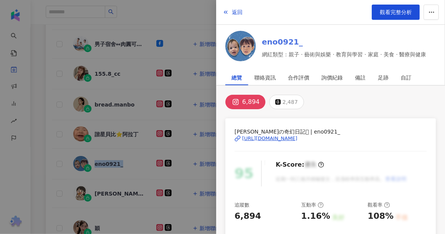
click at [276, 42] on link "eno0921_" at bounding box center [344, 42] width 164 height 11
click at [120, 189] on div at bounding box center [222, 117] width 445 height 234
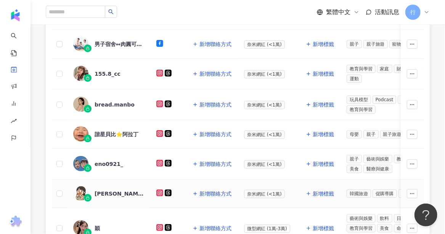
click at [118, 191] on div "doris_enjoy_life" at bounding box center [120, 194] width 50 height 8
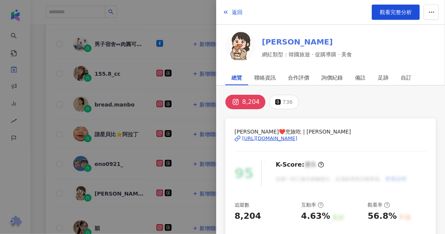
click at [289, 41] on link "doris_enjoy_life" at bounding box center [307, 42] width 90 height 11
click at [101, 218] on div at bounding box center [222, 117] width 445 height 234
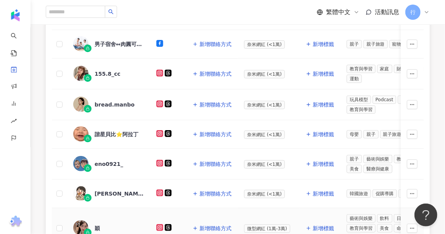
click at [98, 226] on div "穎" at bounding box center [97, 229] width 5 height 8
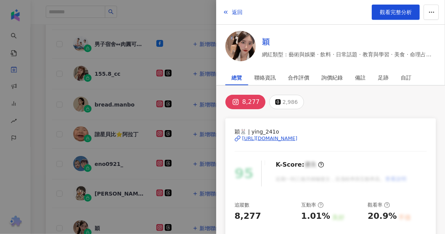
click at [266, 43] on link "穎" at bounding box center [349, 42] width 174 height 11
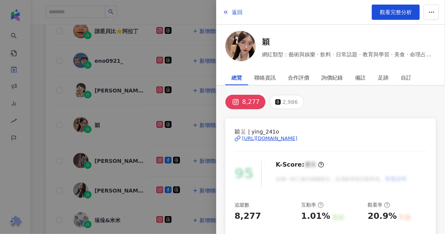
scroll to position [305, 0]
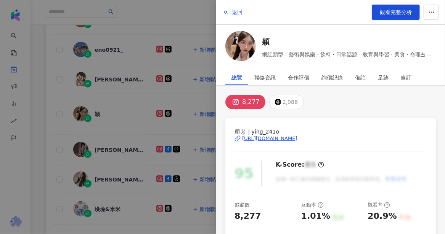
click at [108, 143] on div at bounding box center [222, 117] width 445 height 234
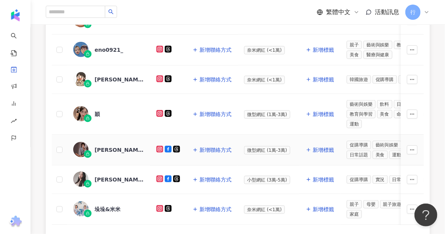
click at [105, 146] on div "陳思樺" at bounding box center [120, 150] width 50 height 8
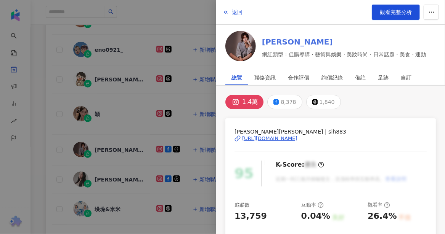
click at [268, 44] on link "陳思樺" at bounding box center [344, 42] width 164 height 11
click at [127, 176] on div at bounding box center [222, 117] width 445 height 234
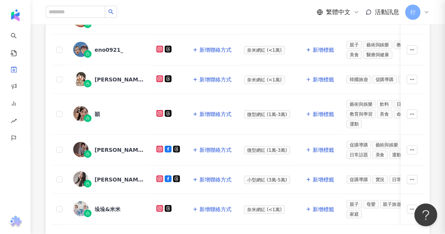
click at [124, 176] on div "Charlene Wu 月" at bounding box center [120, 180] width 50 height 8
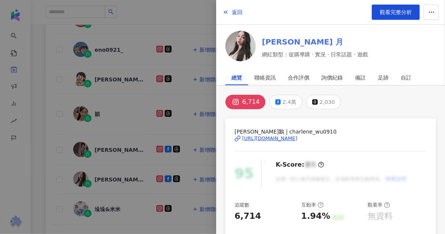
click at [278, 43] on link "Charlene Wu 月" at bounding box center [315, 42] width 106 height 11
click at [105, 207] on div at bounding box center [222, 117] width 445 height 234
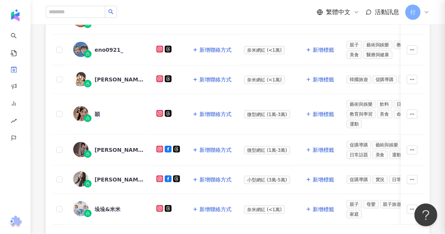
click at [104, 206] on div "垛垛&米米" at bounding box center [108, 210] width 26 height 8
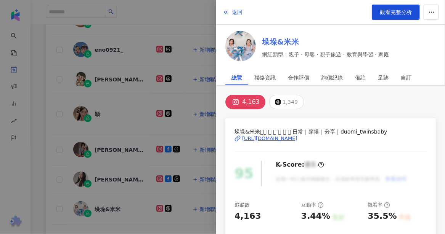
click at [283, 38] on link "垛垛&米米" at bounding box center [325, 42] width 127 height 11
click at [131, 197] on div at bounding box center [222, 117] width 445 height 234
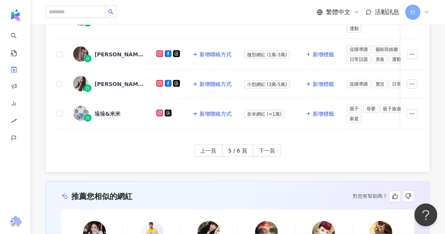
scroll to position [419, 0]
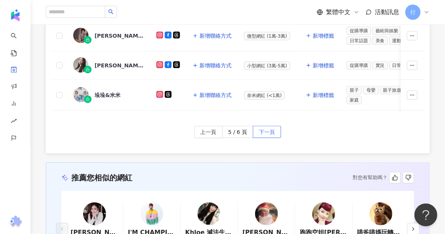
click at [262, 130] on span "下一頁" at bounding box center [267, 133] width 16 height 12
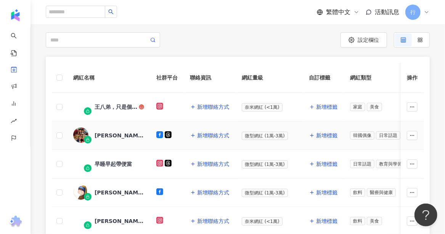
scroll to position [52, 0]
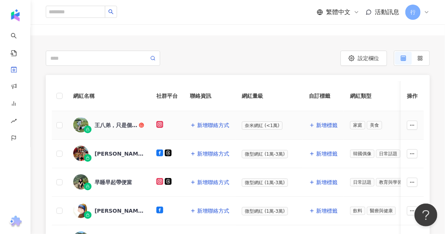
click at [112, 126] on div "王八弟，只是個nobody" at bounding box center [116, 126] width 43 height 8
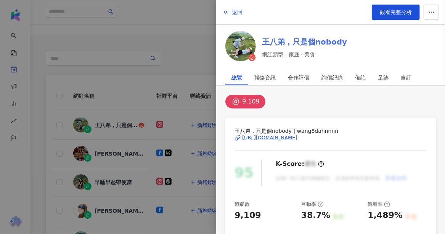
click at [314, 41] on link "王八弟，只是個nobody" at bounding box center [304, 42] width 85 height 11
click at [105, 150] on div at bounding box center [222, 117] width 445 height 234
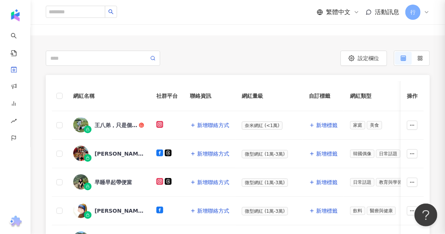
click at [108, 151] on div "阿當花黑噴" at bounding box center [120, 154] width 50 height 8
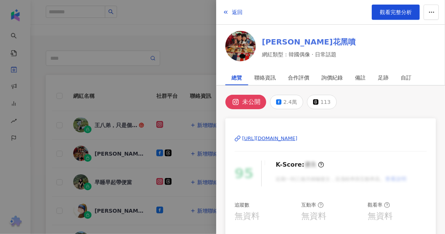
click at [282, 41] on link "阿當花黑噴" at bounding box center [309, 42] width 94 height 11
click at [99, 184] on div at bounding box center [222, 117] width 445 height 234
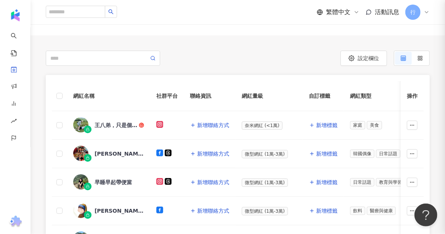
click at [101, 182] on div "早睡早起帶便當" at bounding box center [113, 183] width 37 height 8
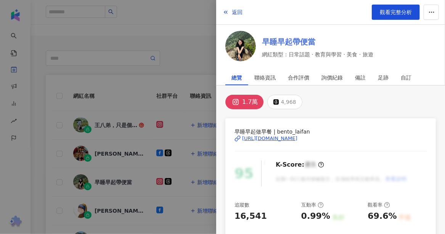
click at [299, 39] on link "早睡早起帶便當" at bounding box center [317, 42] width 111 height 11
click at [114, 206] on div at bounding box center [222, 117] width 445 height 234
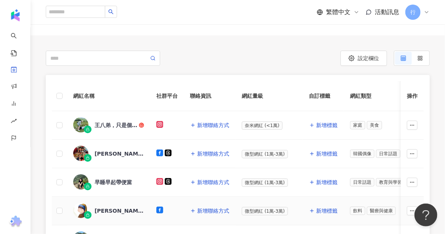
click at [117, 209] on div "阿布布思義/阿布" at bounding box center [120, 211] width 50 height 8
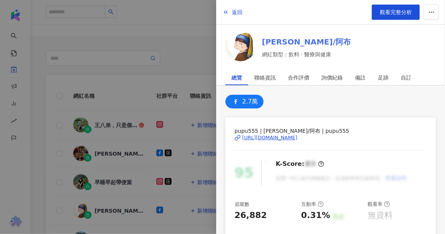
click at [288, 41] on link "阿布布思義/阿布" at bounding box center [306, 42] width 89 height 11
click at [119, 207] on div at bounding box center [222, 117] width 445 height 234
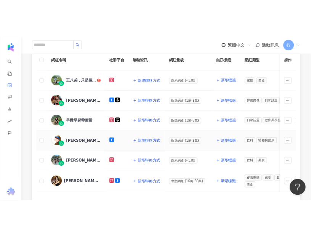
scroll to position [128, 0]
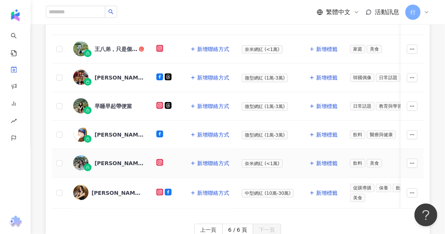
click at [120, 162] on div "Chiayu Lin" at bounding box center [120, 164] width 50 height 8
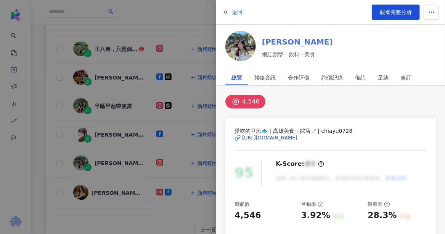
click at [281, 40] on link "Chiayu Lin" at bounding box center [297, 42] width 71 height 11
click at [107, 197] on div at bounding box center [222, 117] width 445 height 234
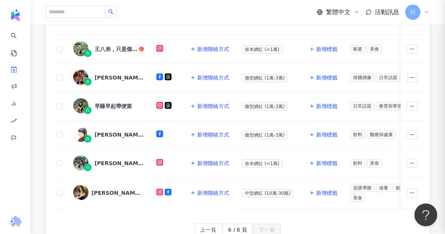
click at [107, 192] on div "Nini Yang" at bounding box center [116, 193] width 50 height 8
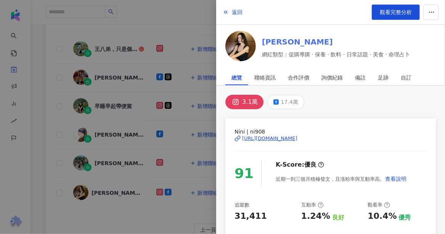
click at [290, 43] on link "Nini Yang" at bounding box center [336, 42] width 148 height 11
click at [104, 221] on div at bounding box center [222, 117] width 445 height 234
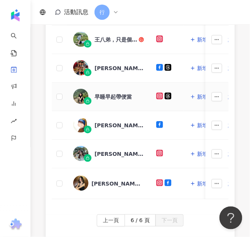
scroll to position [305, 0]
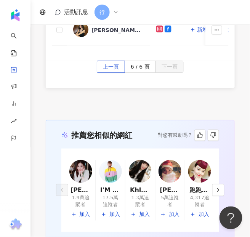
click at [111, 72] on span "上一頁" at bounding box center [111, 67] width 16 height 12
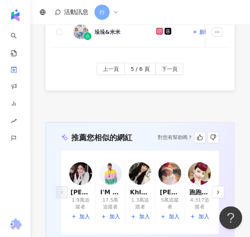
scroll to position [470, 0]
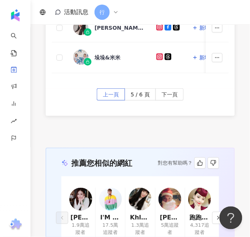
click at [114, 92] on span "上一頁" at bounding box center [111, 95] width 16 height 12
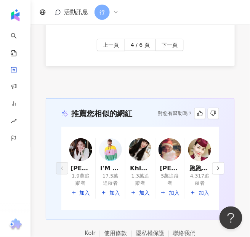
scroll to position [460, 0]
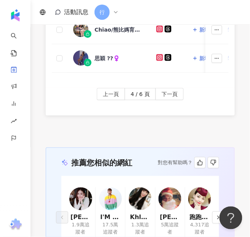
drag, startPoint x: 107, startPoint y: 91, endPoint x: 154, endPoint y: 113, distance: 51.3
click at [107, 91] on span "上一頁" at bounding box center [111, 94] width 16 height 12
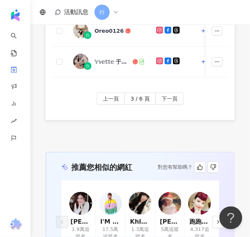
drag, startPoint x: 114, startPoint y: 100, endPoint x: 130, endPoint y: 115, distance: 21.3
click at [114, 100] on span "上一頁" at bounding box center [111, 99] width 16 height 12
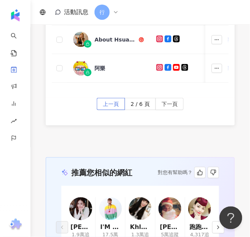
click at [113, 105] on span "上一頁" at bounding box center [111, 104] width 16 height 12
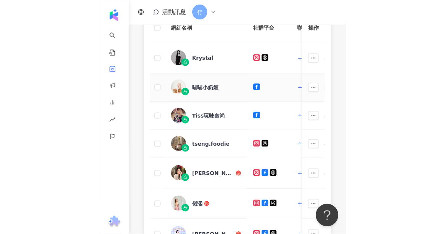
scroll to position [117, 0]
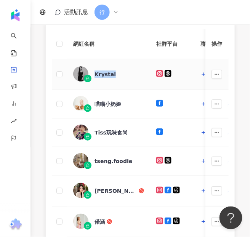
drag, startPoint x: 116, startPoint y: 75, endPoint x: 94, endPoint y: 74, distance: 22.5
click at [94, 74] on div "Krystal" at bounding box center [108, 74] width 71 height 16
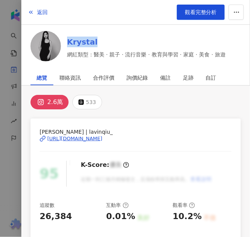
drag, startPoint x: 65, startPoint y: 38, endPoint x: 93, endPoint y: 36, distance: 27.9
click at [93, 36] on div "Krystal 網紅類型：醫美 · 親子 · 流行音樂 · 教育與學習 · 家庭 · 美食 · 旅遊" at bounding box center [135, 47] width 210 height 33
copy link "Krystal"
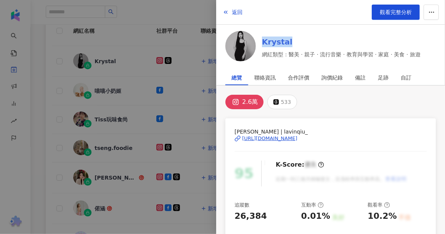
click at [284, 42] on link "Krystal" at bounding box center [341, 42] width 159 height 11
click at [55, 110] on div at bounding box center [222, 117] width 445 height 234
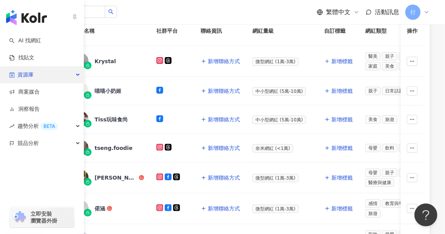
click at [32, 77] on span "資源庫" at bounding box center [26, 74] width 16 height 17
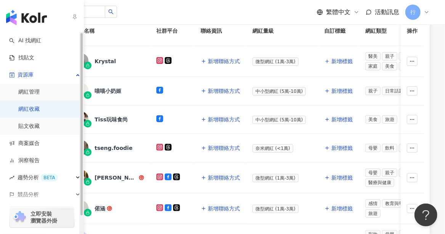
click at [31, 111] on link "網紅收藏" at bounding box center [28, 110] width 21 height 8
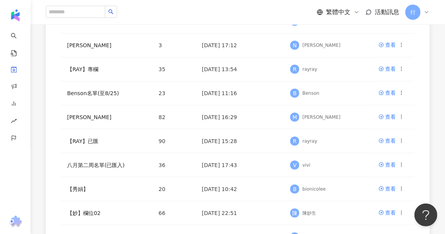
scroll to position [191, 0]
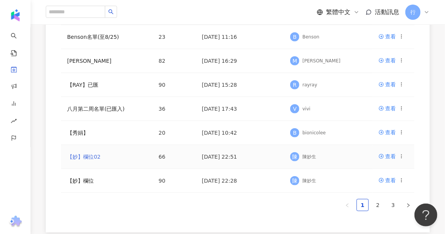
click at [85, 158] on link "【妙】欄位02" at bounding box center [84, 157] width 34 height 6
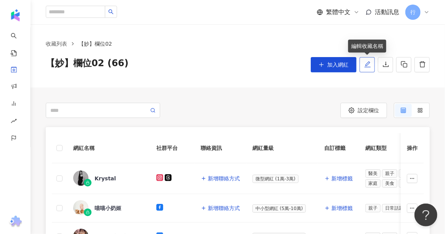
click at [366, 67] on icon "edit" at bounding box center [367, 64] width 6 height 6
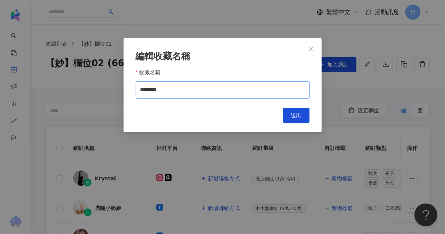
click at [186, 93] on input "*******" at bounding box center [223, 90] width 174 height 17
type input "**********"
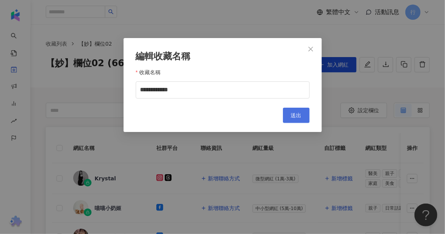
click at [290, 117] on button "送出" at bounding box center [296, 115] width 27 height 15
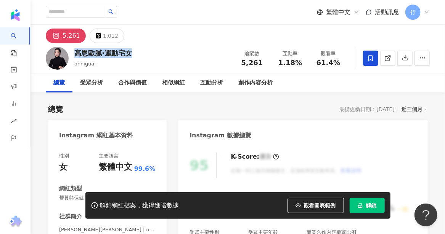
drag, startPoint x: 135, startPoint y: 54, endPoint x: 76, endPoint y: 50, distance: 58.5
click at [76, 50] on div "高恩歐膩·運動宅女" at bounding box center [103, 53] width 58 height 10
copy div "高恩歐膩·運動宅女"
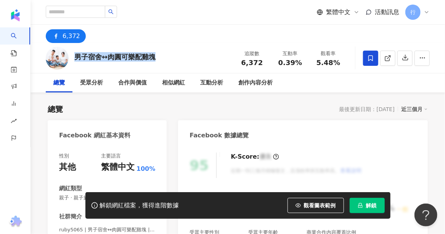
drag, startPoint x: 155, startPoint y: 57, endPoint x: 74, endPoint y: 54, distance: 80.4
click at [74, 54] on div "男子宿舍↔︎肉圓可樂配雞塊" at bounding box center [114, 57] width 81 height 10
copy div "男子宿舍↔︎肉圓可樂配雞塊"
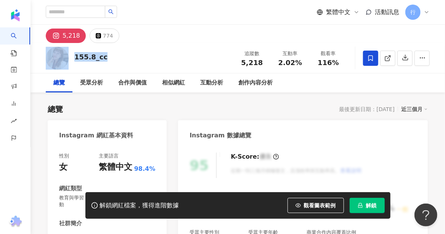
drag, startPoint x: 104, startPoint y: 58, endPoint x: 65, endPoint y: 64, distance: 38.9
click at [65, 64] on div "155.8_cc 追蹤數 5,218 互動率 2.02% 觀看率 116%" at bounding box center [237, 58] width 414 height 30
copy div "155.8_cc"
drag, startPoint x: 121, startPoint y: 58, endPoint x: 67, endPoint y: 59, distance: 54.1
click at [67, 59] on div "bread.manbo 追蹤數 4,329 互動率 0.71% 觀看率 26.8%" at bounding box center [237, 58] width 414 height 30
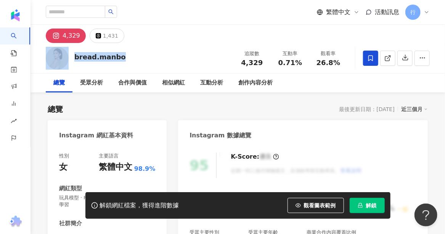
copy div "bread.manbo"
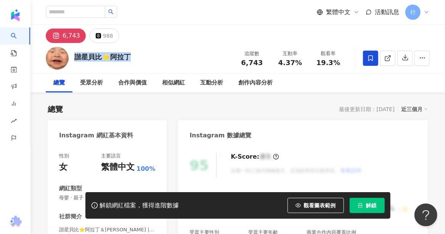
drag, startPoint x: 132, startPoint y: 59, endPoint x: 73, endPoint y: 58, distance: 59.1
click at [73, 58] on div "諧星貝比⭐️阿拉丁 追蹤數 6,743 互動率 4.37% 觀看率 19.3%" at bounding box center [237, 58] width 414 height 30
copy div "諧星貝比⭐️阿拉丁"
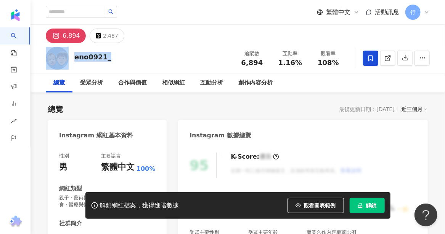
drag, startPoint x: 113, startPoint y: 60, endPoint x: 70, endPoint y: 69, distance: 43.7
click at [70, 69] on div "eno0921_ 追蹤數 6,894 互動率 1.16% 觀看率 108%" at bounding box center [237, 58] width 414 height 30
copy div "eno0921_"
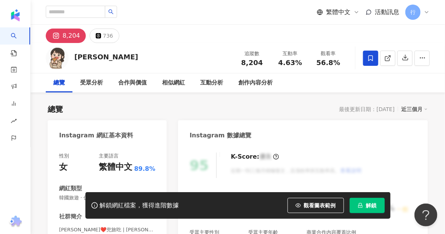
drag, startPoint x: 108, startPoint y: 58, endPoint x: 61, endPoint y: 66, distance: 47.9
click at [62, 63] on div "doris_enjoy_life 追蹤數 8,204 互動率 4.63% 觀看率 56.8%" at bounding box center [237, 58] width 414 height 30
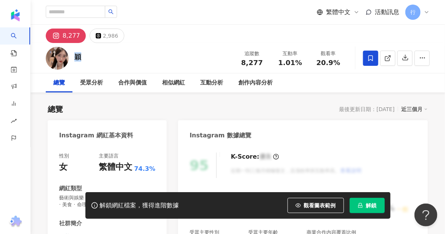
drag, startPoint x: 82, startPoint y: 61, endPoint x: 71, endPoint y: 56, distance: 11.1
click at [71, 56] on div "穎 追蹤數 8,277 互動率 1.01% 觀看率 20.9%" at bounding box center [237, 58] width 414 height 30
copy div "穎"
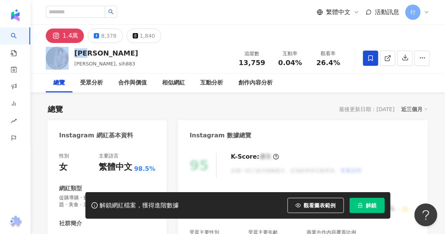
drag, startPoint x: 94, startPoint y: 53, endPoint x: 66, endPoint y: 51, distance: 27.9
click at [66, 51] on div "[PERSON_NAME], sih883 追蹤數 13,759 互動率 0.04% 觀看率 26.4%" at bounding box center [237, 58] width 414 height 30
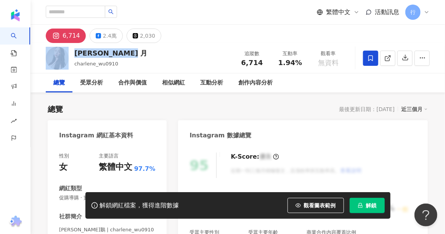
drag, startPoint x: 119, startPoint y: 56, endPoint x: 67, endPoint y: 64, distance: 52.4
click at [68, 62] on div "Charlene Wu 月 charlene_wu0910 追蹤數 6,714 互動率 1.94% 觀看率 無資料" at bounding box center [237, 58] width 414 height 30
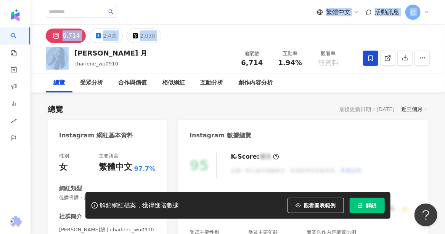
click at [38, 0] on html "AI 找網紅 找貼文 資源庫 商案媒合 洞察報告 趨勢分析 BETA 競品分析 繁體中文 活動訊息 行 6,714 2.4萬 2,030 Charlene W…" at bounding box center [222, 117] width 445 height 234
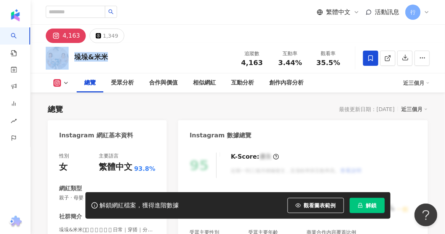
click at [74, 71] on div "垛垛&米米 追蹤數 4,163 互動率 3.44% 觀看率 35.5%" at bounding box center [237, 58] width 414 height 30
click at [110, 61] on div "垛垛&米米 追蹤數 4,163 互動率 3.44% 觀看率 35.5%" at bounding box center [237, 58] width 414 height 30
drag, startPoint x: 109, startPoint y: 59, endPoint x: 76, endPoint y: 58, distance: 32.8
click at [76, 58] on div "垛垛&米米 追蹤數 4,163 互動率 3.44% 觀看率 35.5%" at bounding box center [237, 58] width 414 height 30
copy div "垛垛&米米"
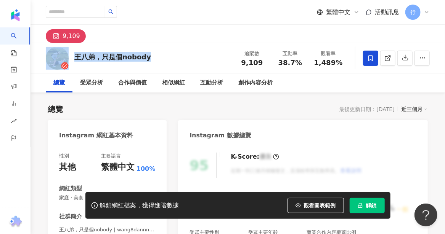
drag, startPoint x: 148, startPoint y: 57, endPoint x: 69, endPoint y: 63, distance: 78.7
click at [70, 60] on div "王八弟，只是個nobody 追蹤數 9,109 互動率 38.7% 觀看率 1,489%" at bounding box center [237, 58] width 414 height 30
copy div "王八弟，只是個nobody"
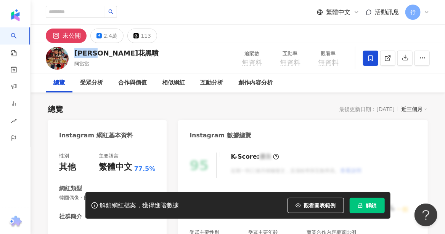
drag, startPoint x: 107, startPoint y: 55, endPoint x: 73, endPoint y: 54, distance: 33.9
click at [73, 54] on div "阿當花黑噴 阿當當 追蹤數 無資料 互動率 無資料 觀看率 無資料" at bounding box center [237, 58] width 414 height 30
copy div "阿當花黑噴"
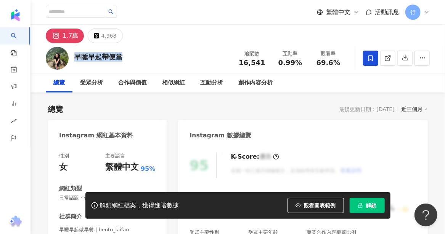
drag, startPoint x: 123, startPoint y: 56, endPoint x: 77, endPoint y: 56, distance: 45.4
click at [77, 56] on div "早睡早起帶便當 追蹤數 16,541 互動率 0.99% 觀看率 69.6%" at bounding box center [237, 58] width 414 height 30
copy div "早睡早起帶便當"
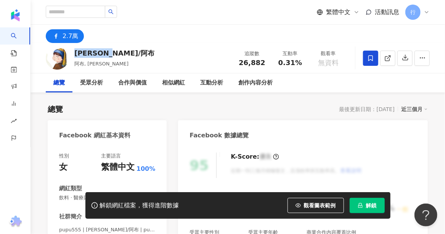
drag, startPoint x: 123, startPoint y: 54, endPoint x: 73, endPoint y: 53, distance: 50.7
click at [73, 53] on div "阿布布思義/阿布 阿布, 張椀晴 追蹤數 26,882 互動率 0.31% 觀看率 無資料" at bounding box center [237, 58] width 414 height 30
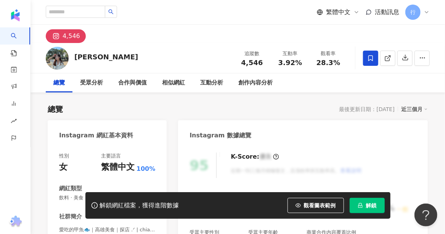
drag, startPoint x: 113, startPoint y: 58, endPoint x: 73, endPoint y: 57, distance: 39.6
click at [73, 57] on div "Chiayu Lin 追蹤數 4,546 互動率 3.92% 觀看率 28.3%" at bounding box center [237, 58] width 414 height 30
click at [100, 69] on div "Chiayu Lin 追蹤數 4,546 互動率 3.92% 觀看率 28.3%" at bounding box center [237, 58] width 414 height 30
drag, startPoint x: 110, startPoint y: 58, endPoint x: 72, endPoint y: 58, distance: 37.3
click at [72, 58] on div "Chiayu Lin 追蹤數 4,546 互動率 3.92% 觀看率 28.3%" at bounding box center [237, 58] width 414 height 30
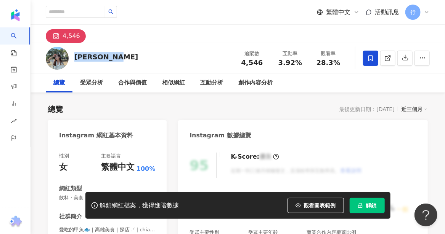
copy div "Chiayu Lin"
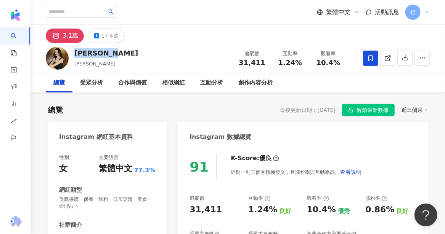
drag, startPoint x: 107, startPoint y: 54, endPoint x: 73, endPoint y: 53, distance: 34.7
click at [73, 53] on div "Nini Yang 楊泊霓 追蹤數 31,411 互動率 1.24% 觀看率 10.4%" at bounding box center [237, 58] width 414 height 30
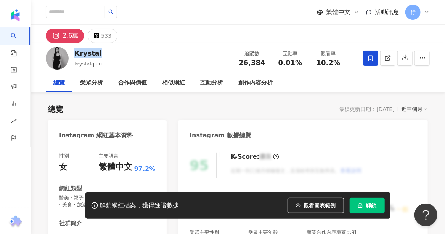
drag, startPoint x: 102, startPoint y: 53, endPoint x: 76, endPoint y: 54, distance: 25.6
click at [76, 54] on div "Krystal krystalqiuu 追蹤數 26,384 互動率 0.01% 觀看率 10.2%" at bounding box center [237, 58] width 414 height 30
copy div "Krystal"
